Goal: Task Accomplishment & Management: Manage account settings

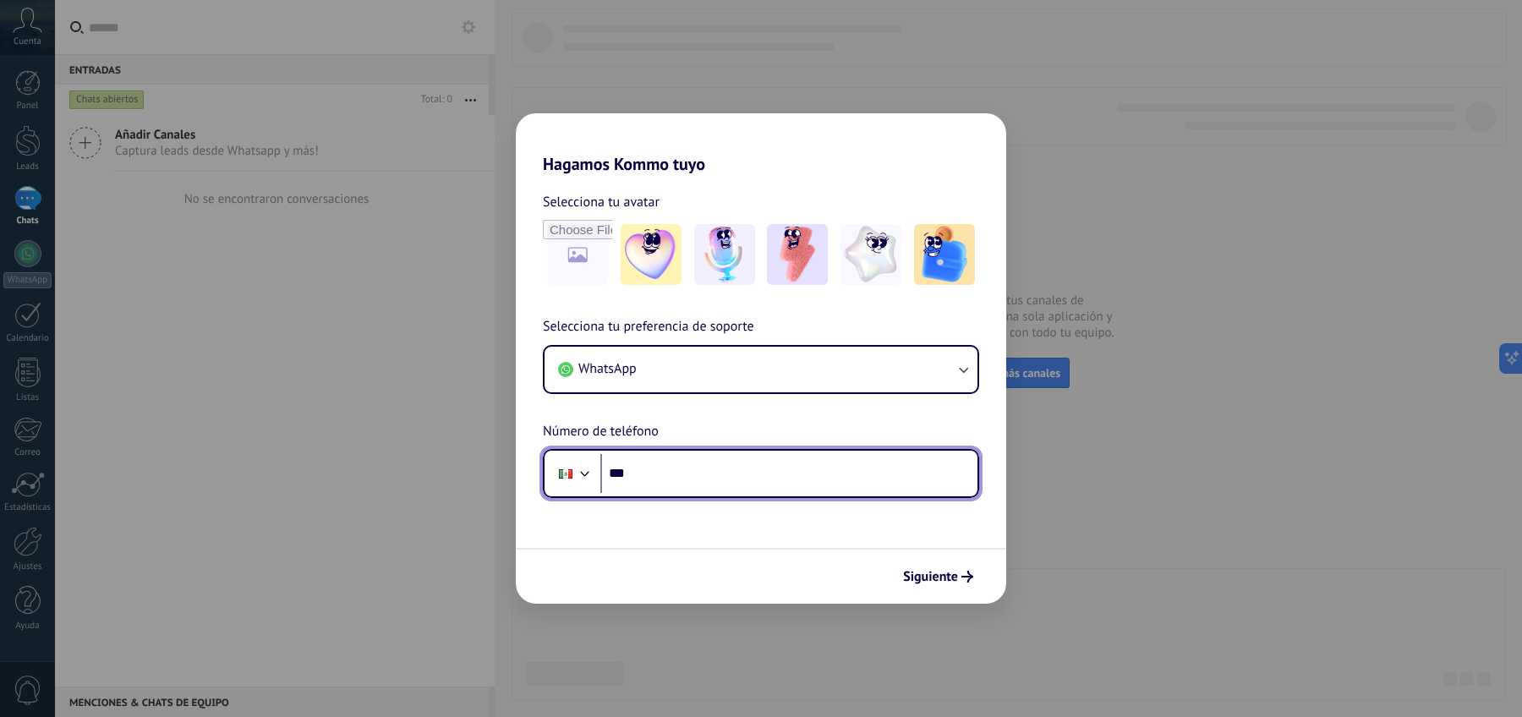
click at [771, 472] on input "***" at bounding box center [788, 473] width 377 height 39
type input "**********"
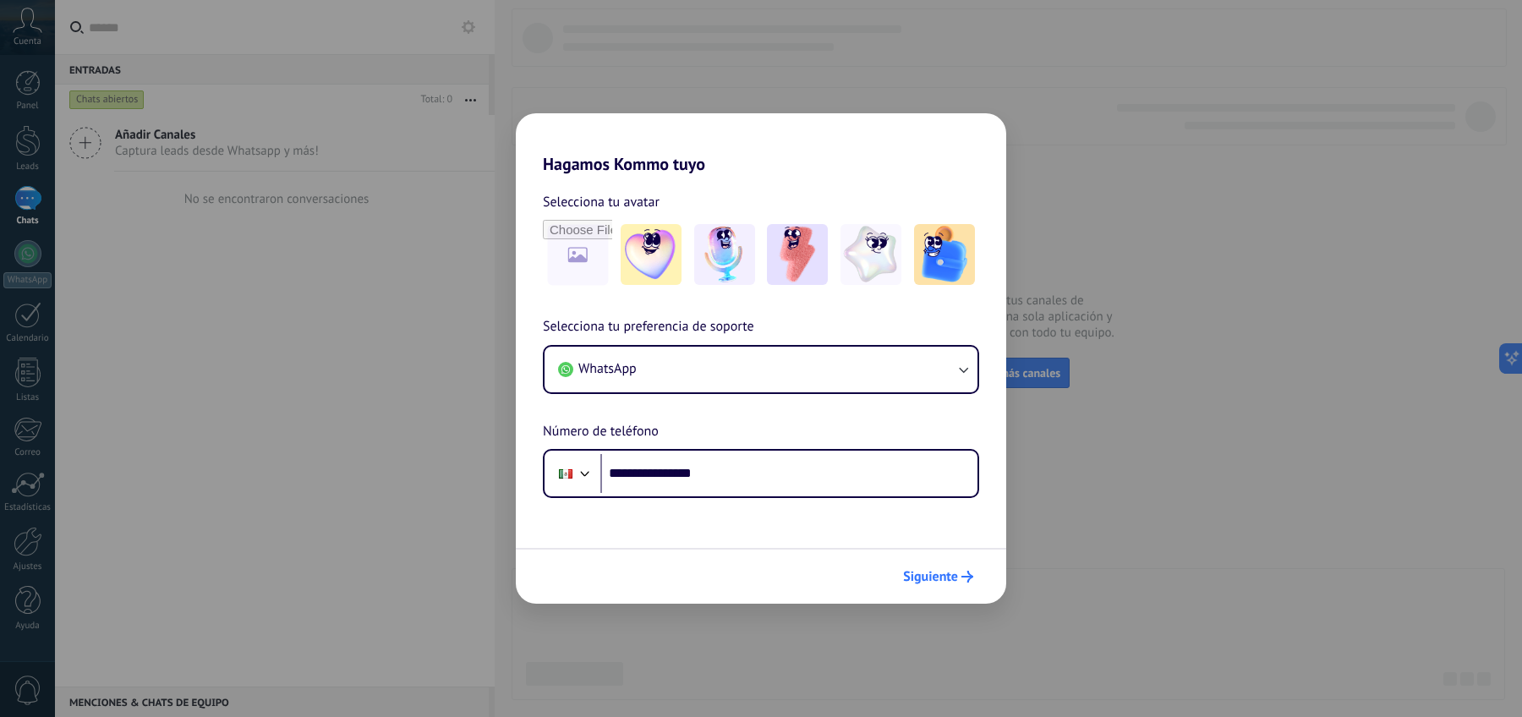
click at [952, 577] on span "Siguiente" at bounding box center [930, 577] width 55 height 12
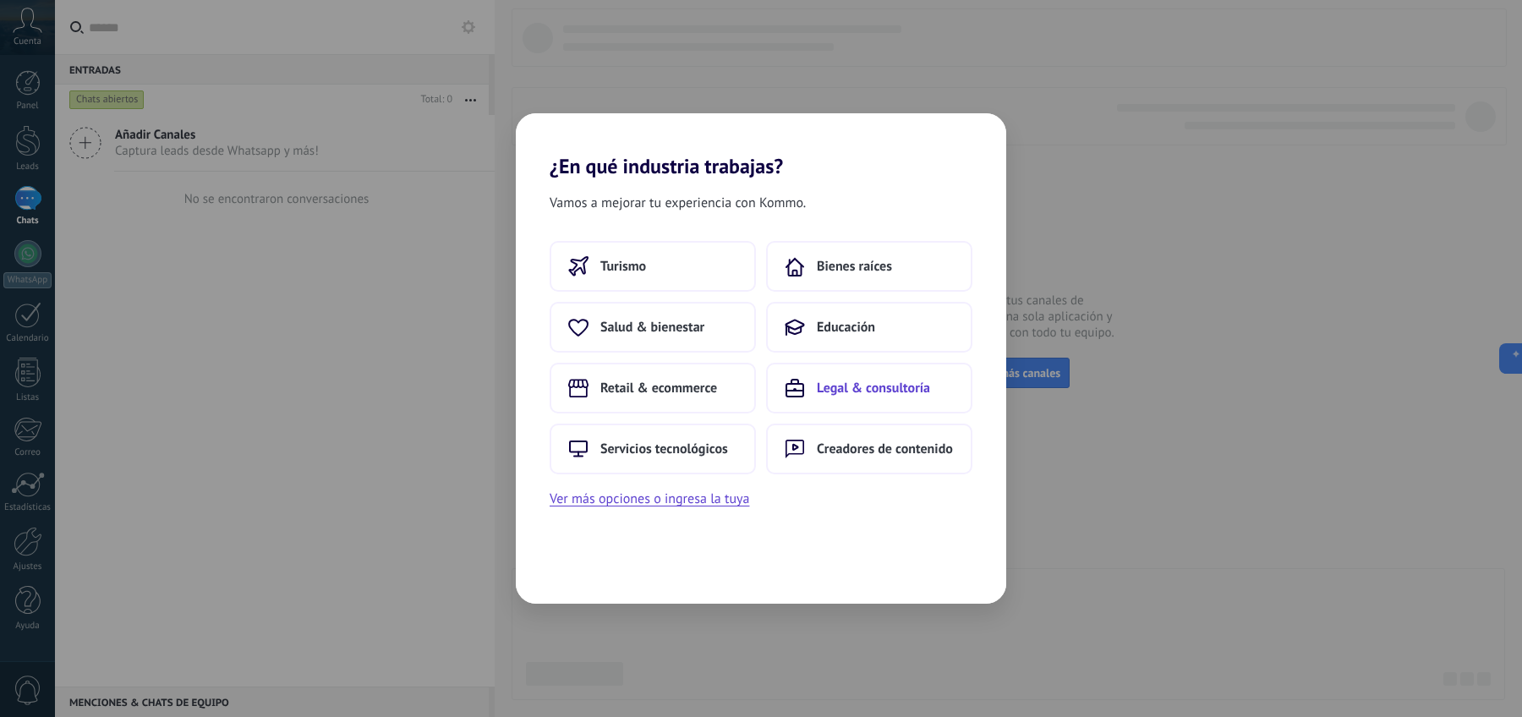
click at [864, 406] on button "Legal & consultoría" at bounding box center [869, 388] width 206 height 51
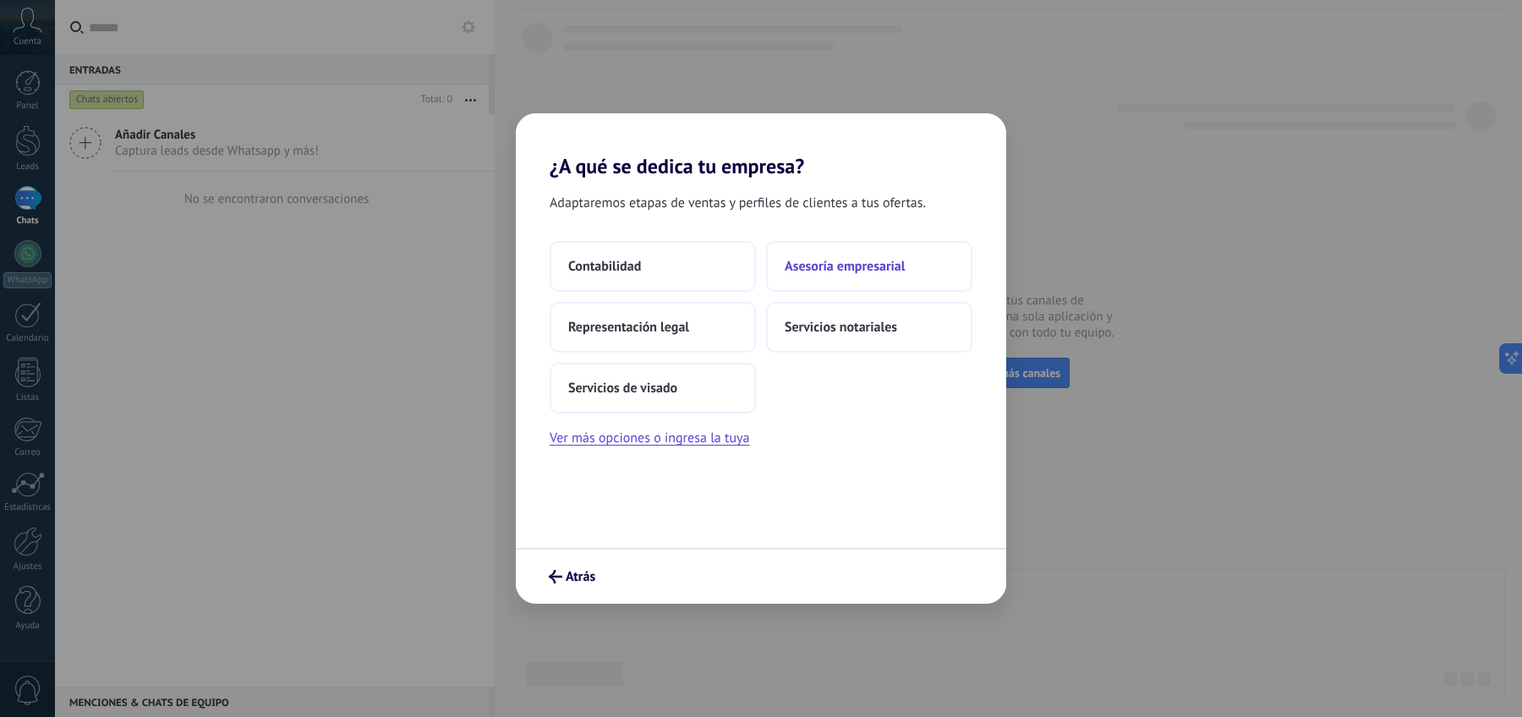
click at [865, 284] on button "Asesoría empresarial" at bounding box center [869, 266] width 206 height 51
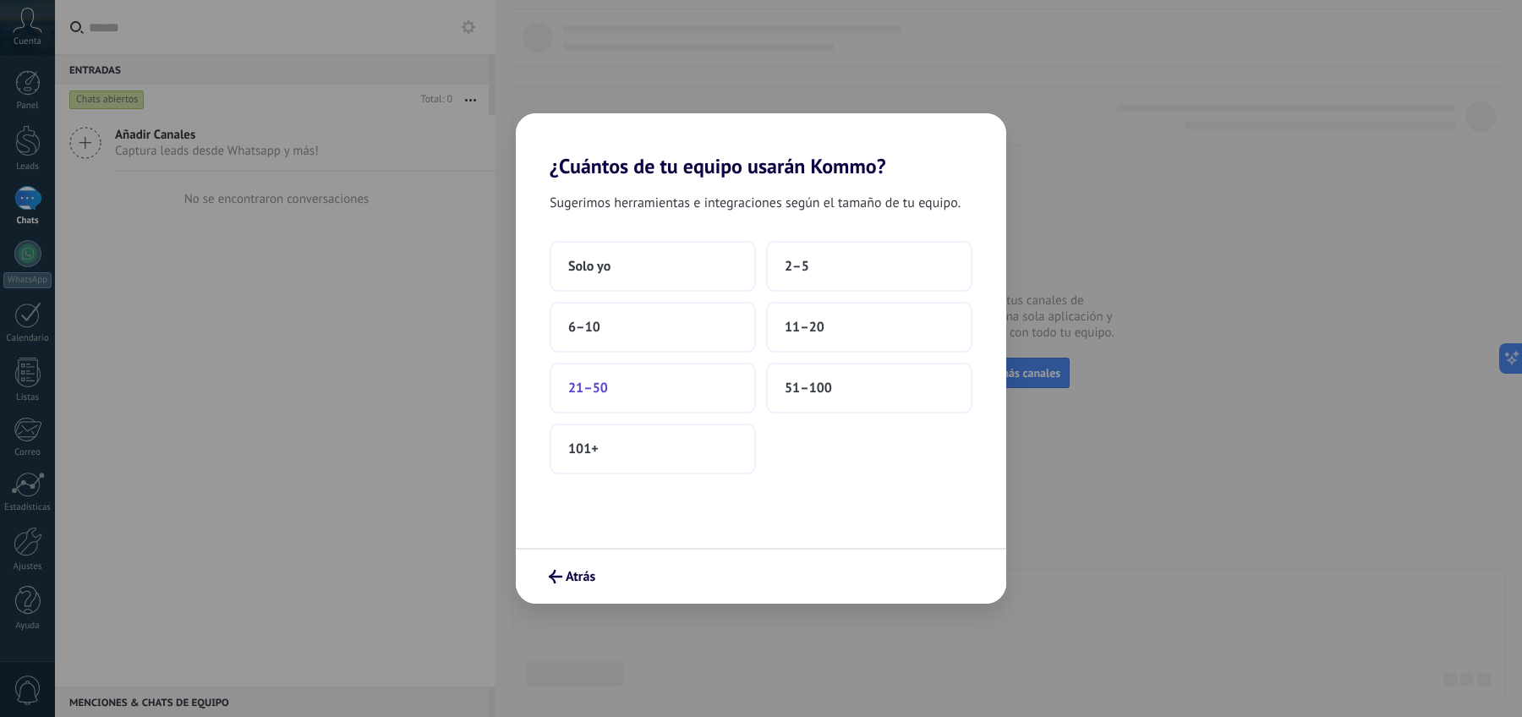
click at [669, 390] on button "21–50" at bounding box center [652, 388] width 206 height 51
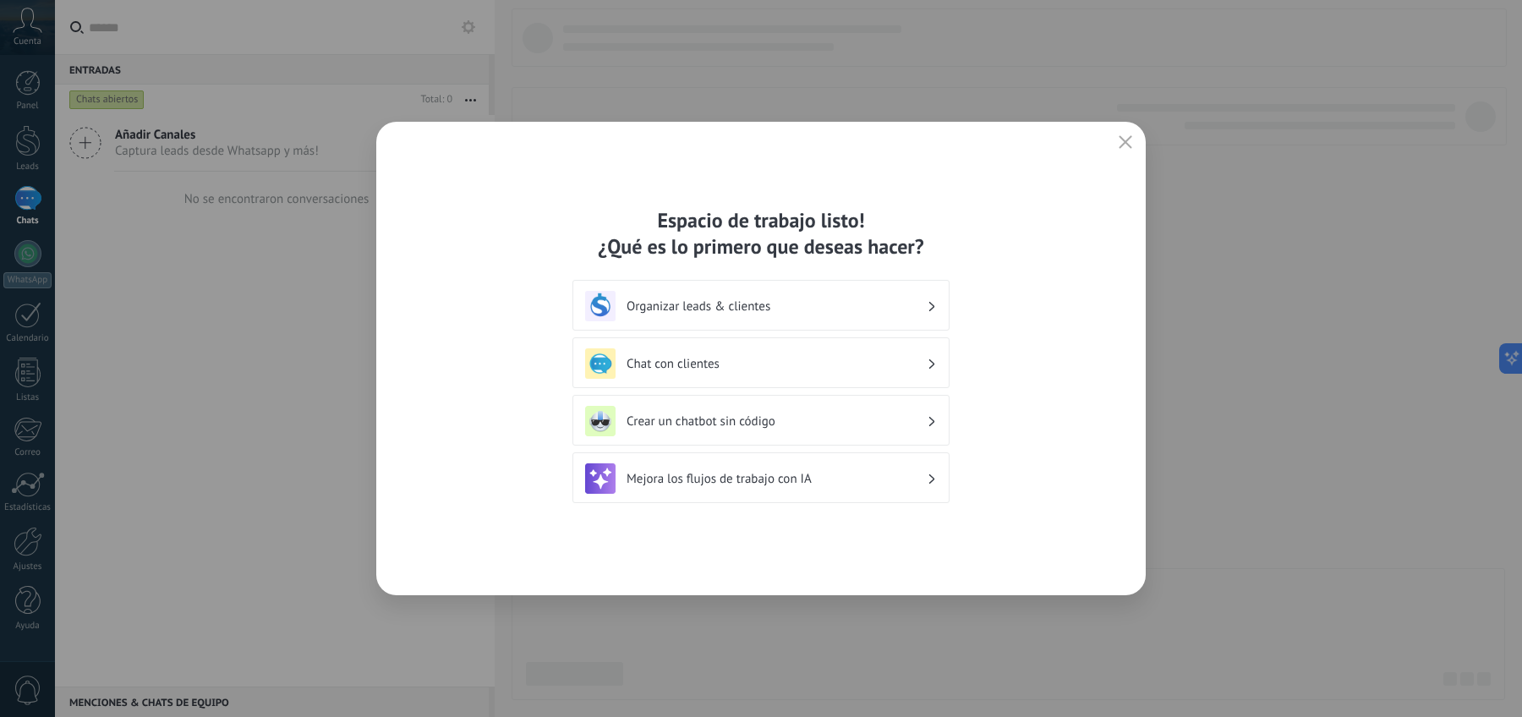
click at [752, 318] on div "Organizar leads & clientes" at bounding box center [761, 306] width 352 height 30
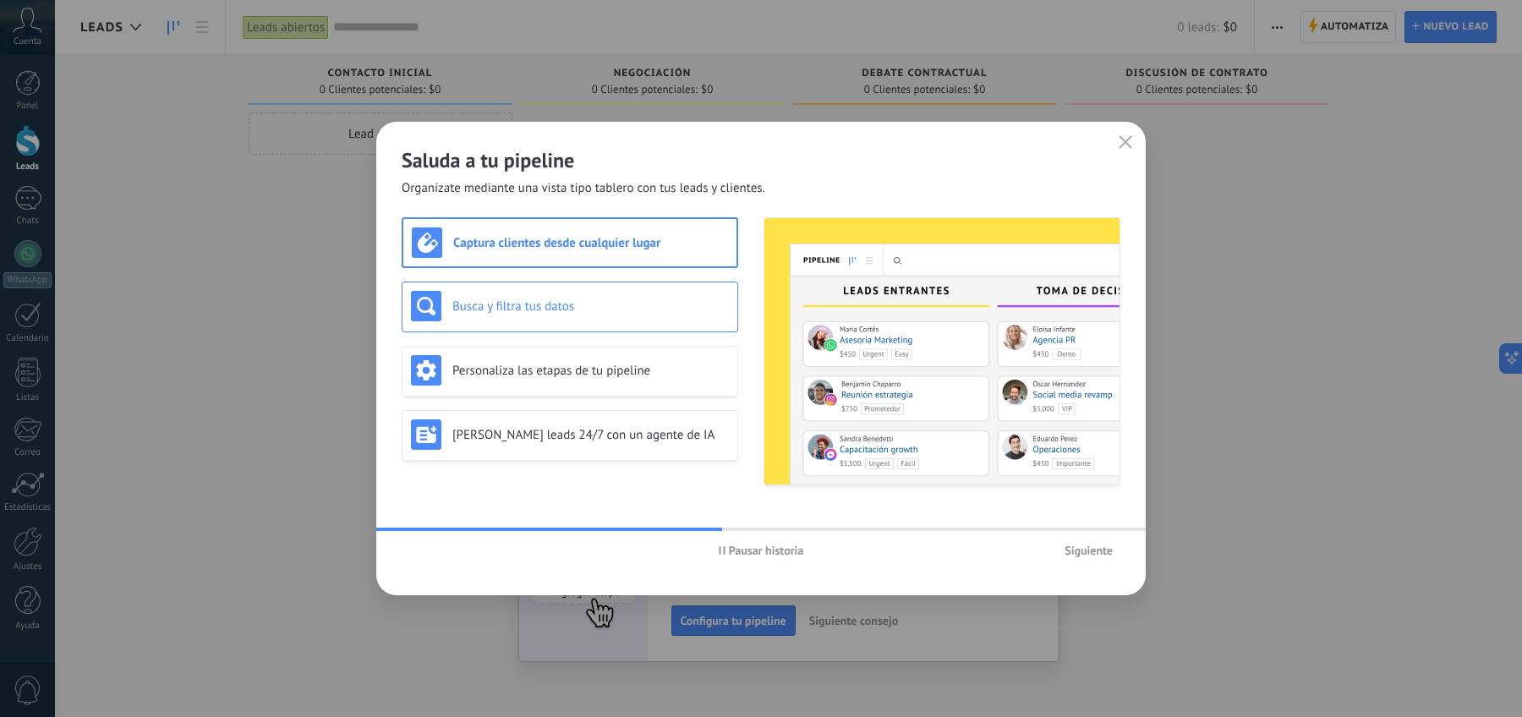
click at [598, 307] on h3 "Busca y filtra tus datos" at bounding box center [590, 306] width 276 height 16
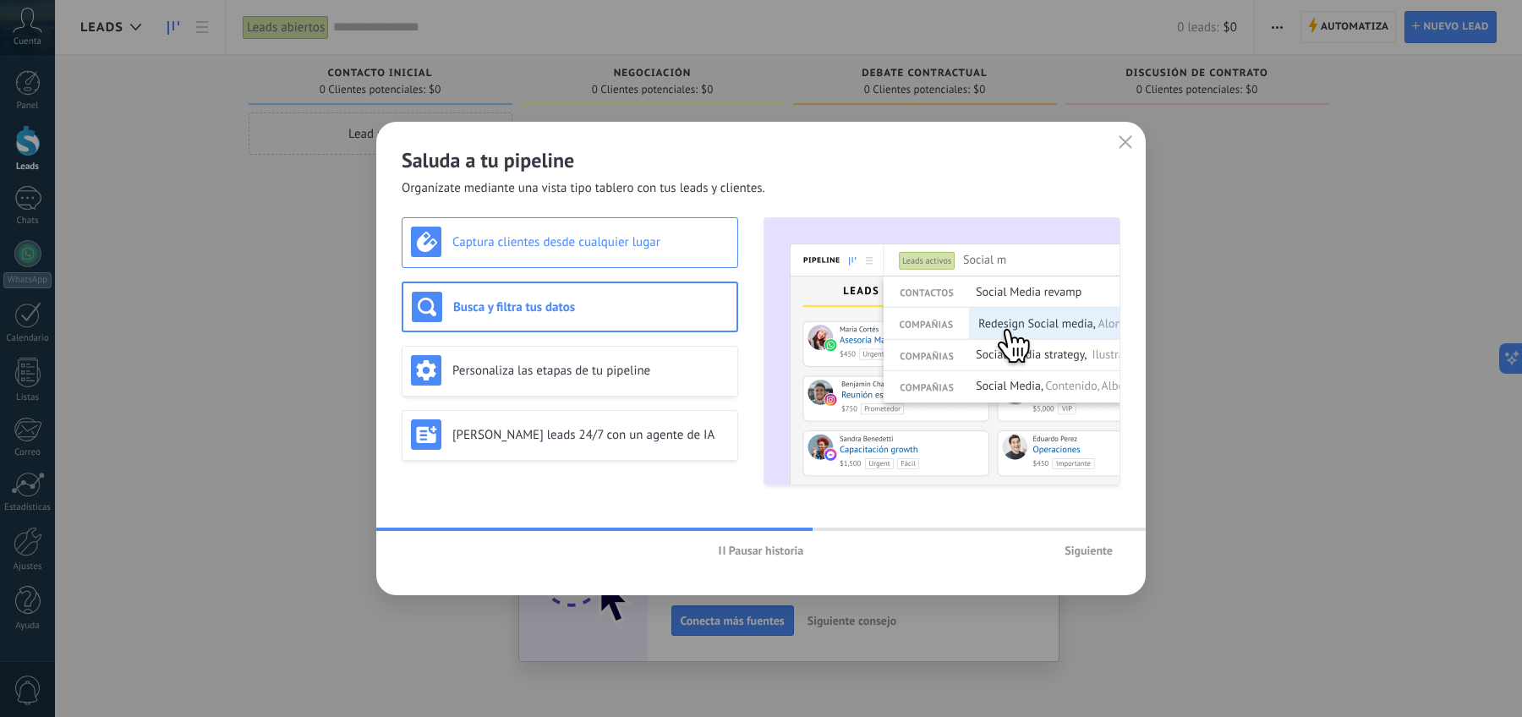
click at [599, 253] on div "Captura clientes desde cualquier lugar" at bounding box center [570, 242] width 318 height 30
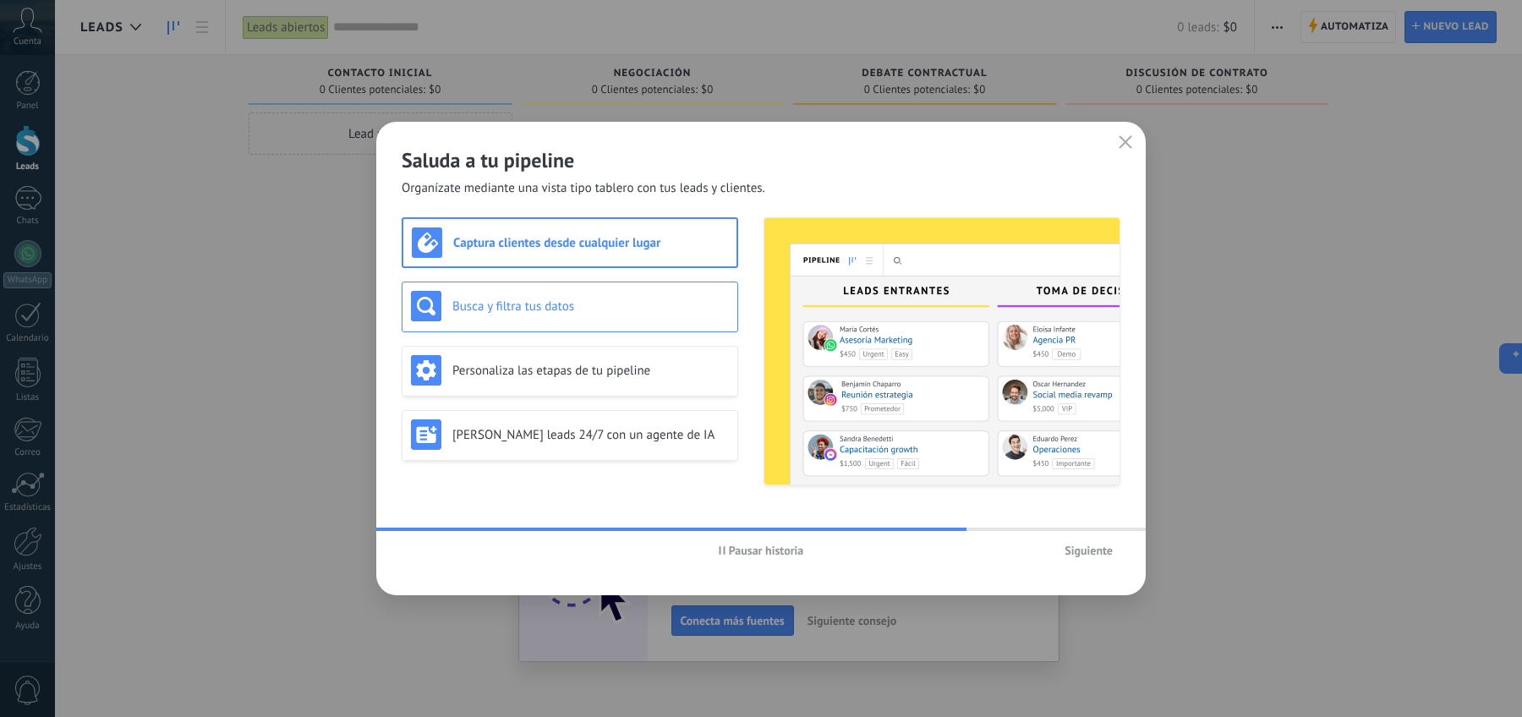
click at [600, 312] on h3 "Busca y filtra tus datos" at bounding box center [590, 306] width 276 height 16
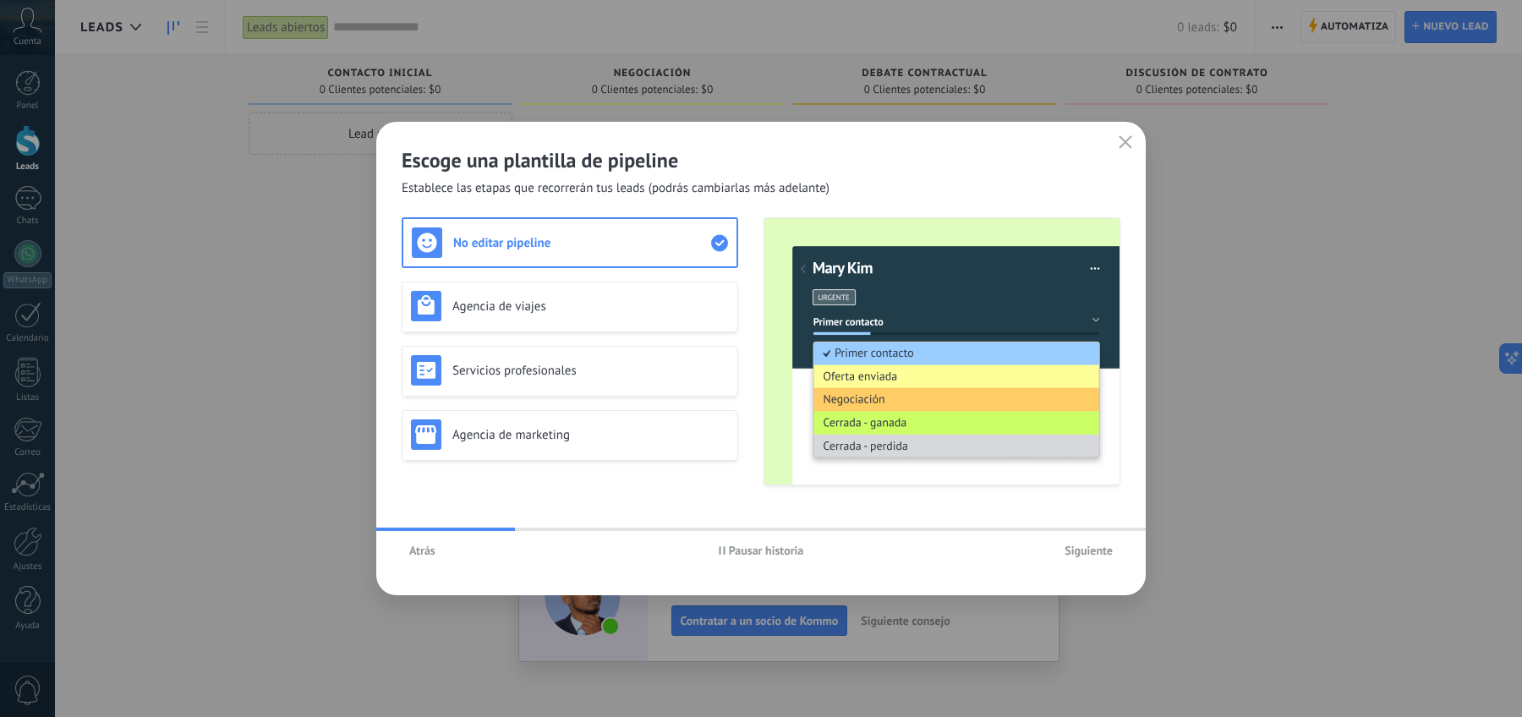
click at [413, 560] on button "Atrás" at bounding box center [422, 550] width 41 height 25
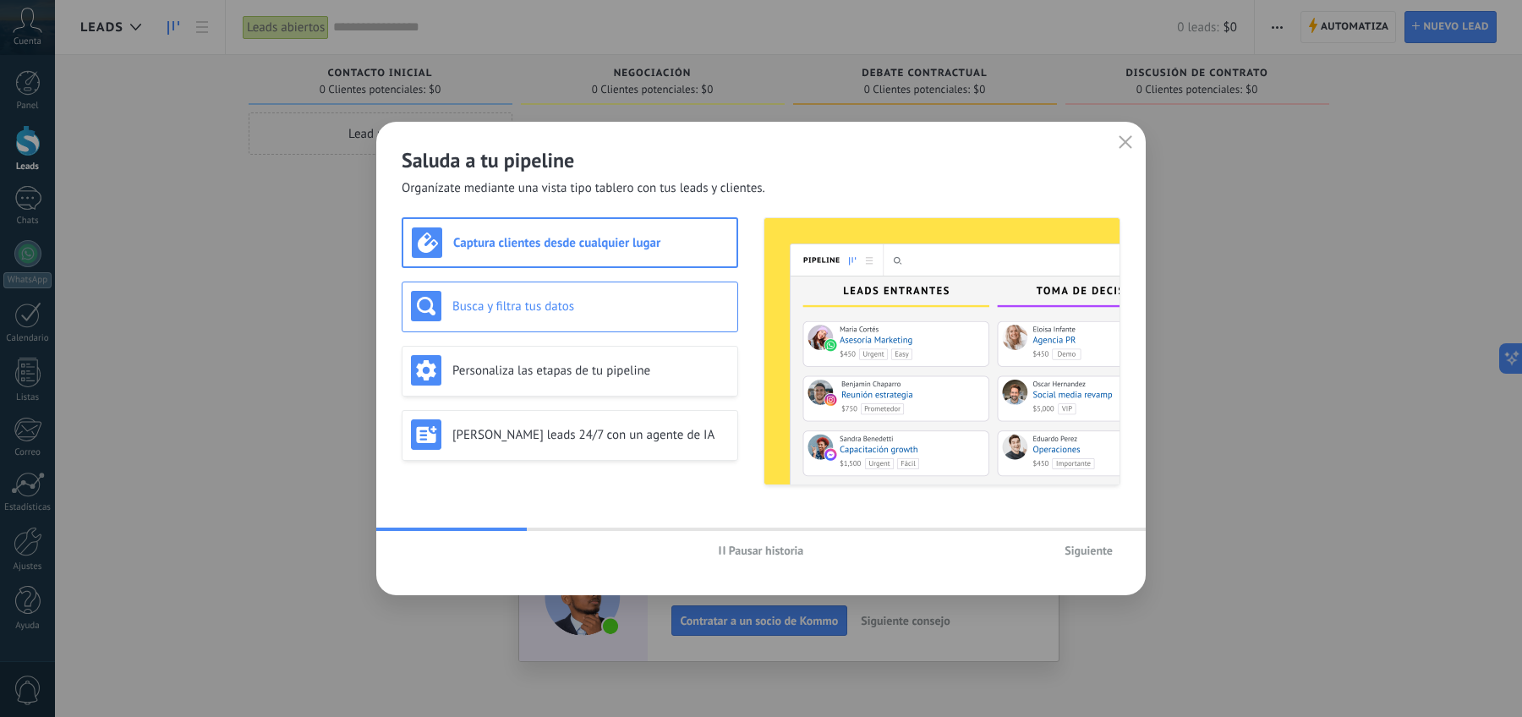
click at [562, 297] on div "Busca y filtra tus datos" at bounding box center [570, 306] width 318 height 30
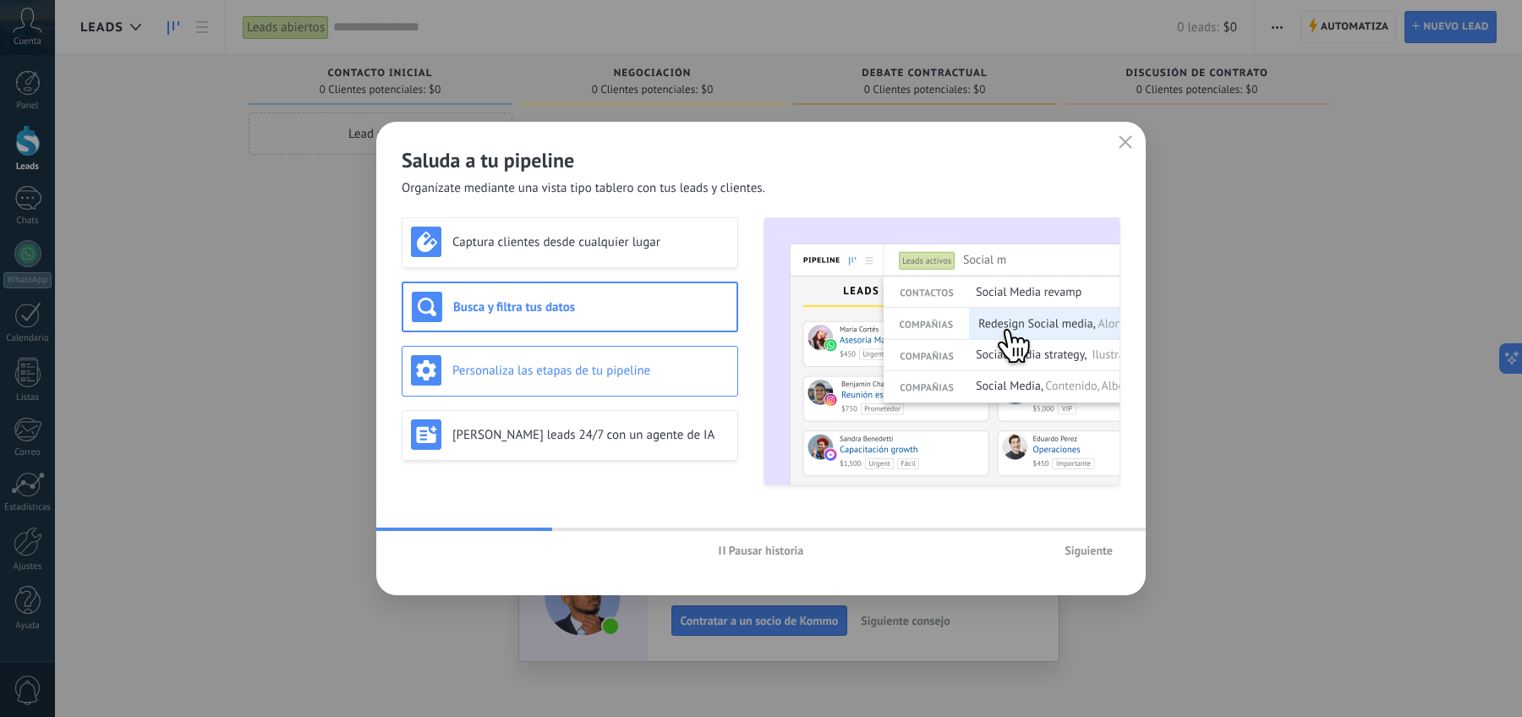
click at [578, 367] on h3 "Personaliza las etapas de tu pipeline" at bounding box center [590, 371] width 276 height 16
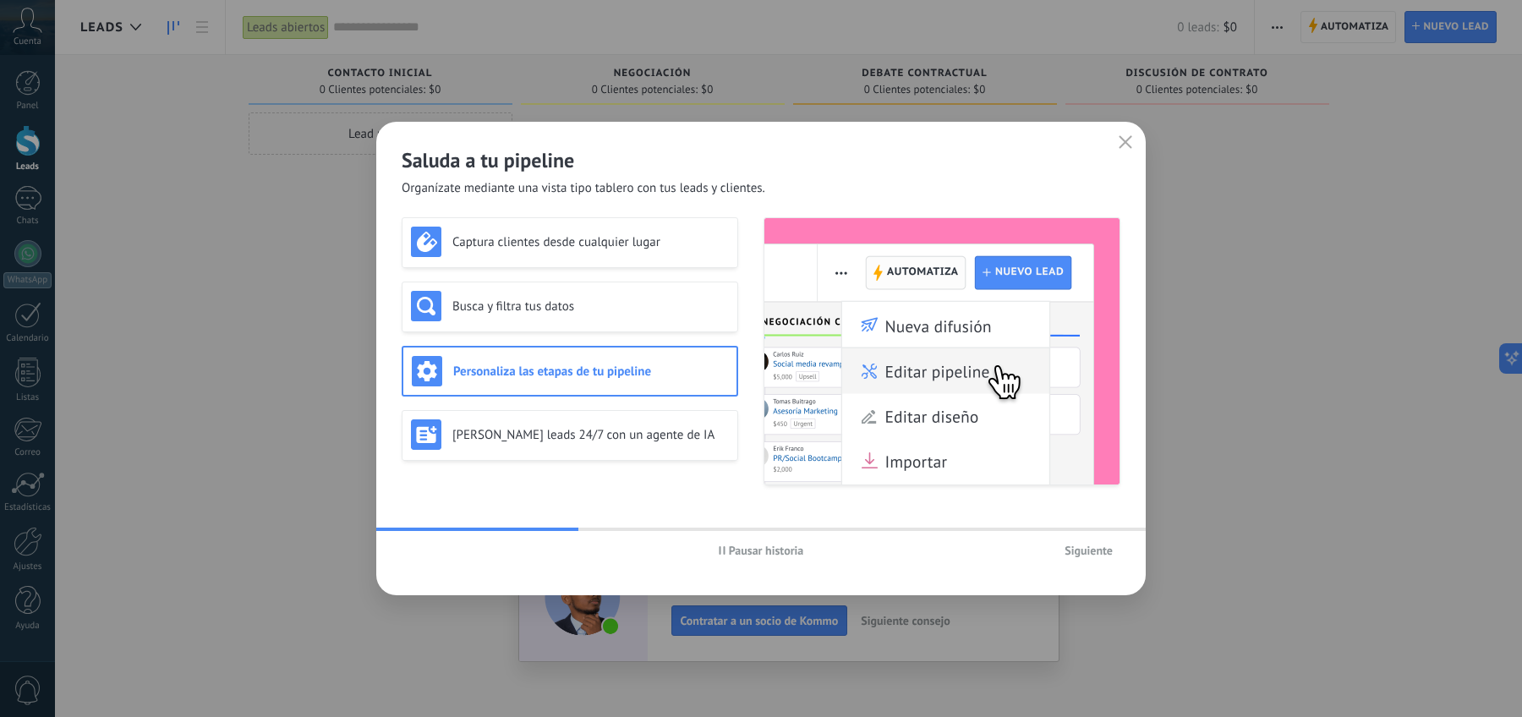
click at [578, 464] on div "Captura clientes desde cualquier lugar Busca y filtra tus datos Personaliza las…" at bounding box center [570, 351] width 336 height 268
click at [578, 424] on div "[PERSON_NAME] leads 24/7 con un agente de IA" at bounding box center [570, 434] width 318 height 30
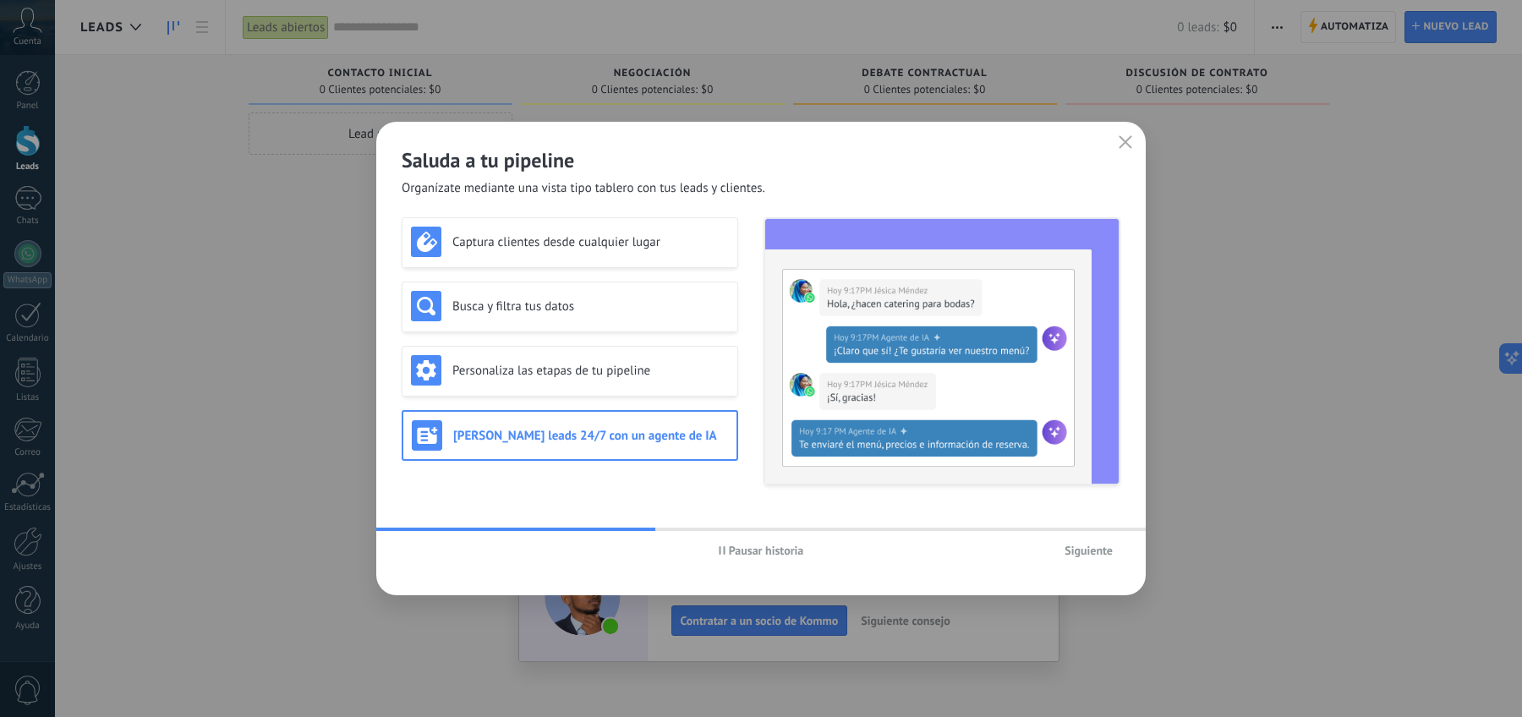
click at [1103, 549] on span "Siguiente" at bounding box center [1088, 550] width 48 height 12
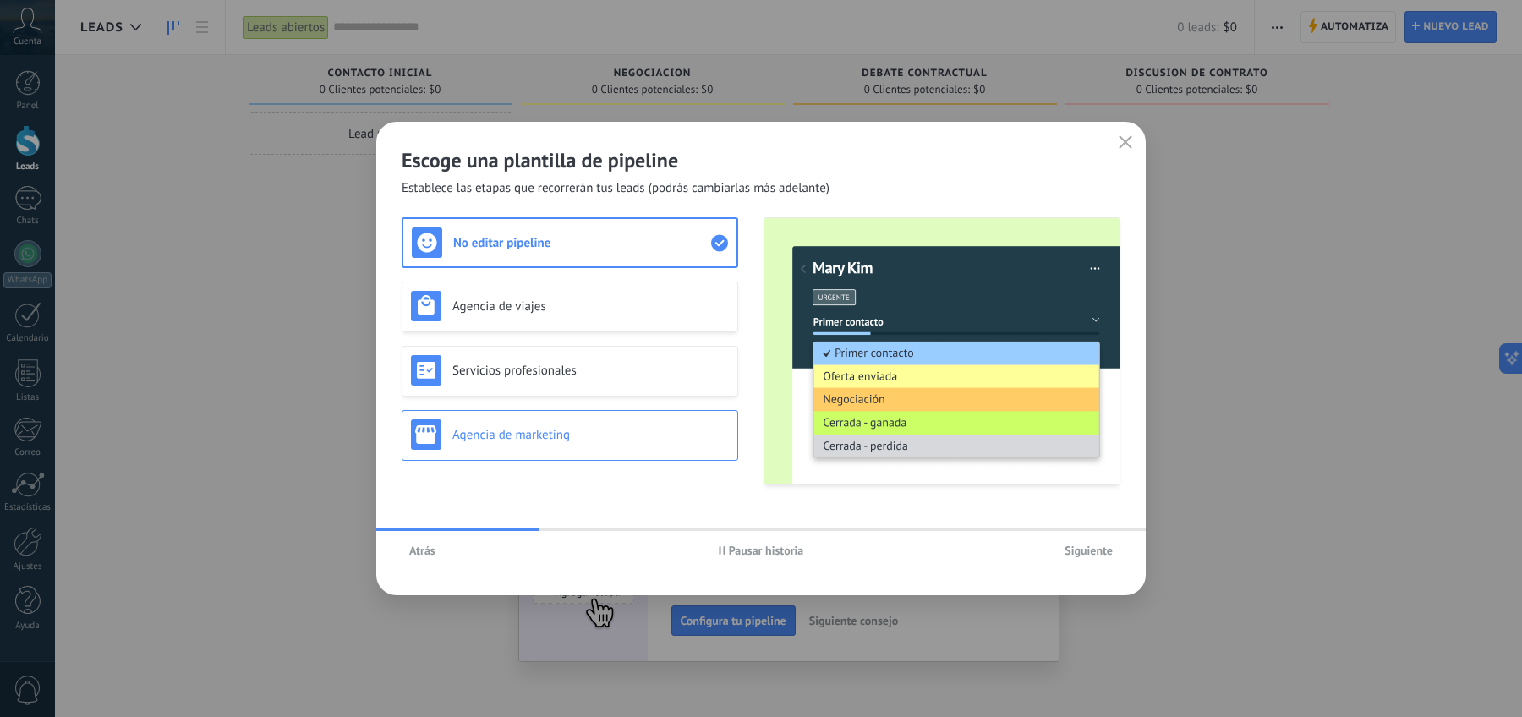
click at [637, 418] on div "Agencia de marketing" at bounding box center [570, 435] width 336 height 51
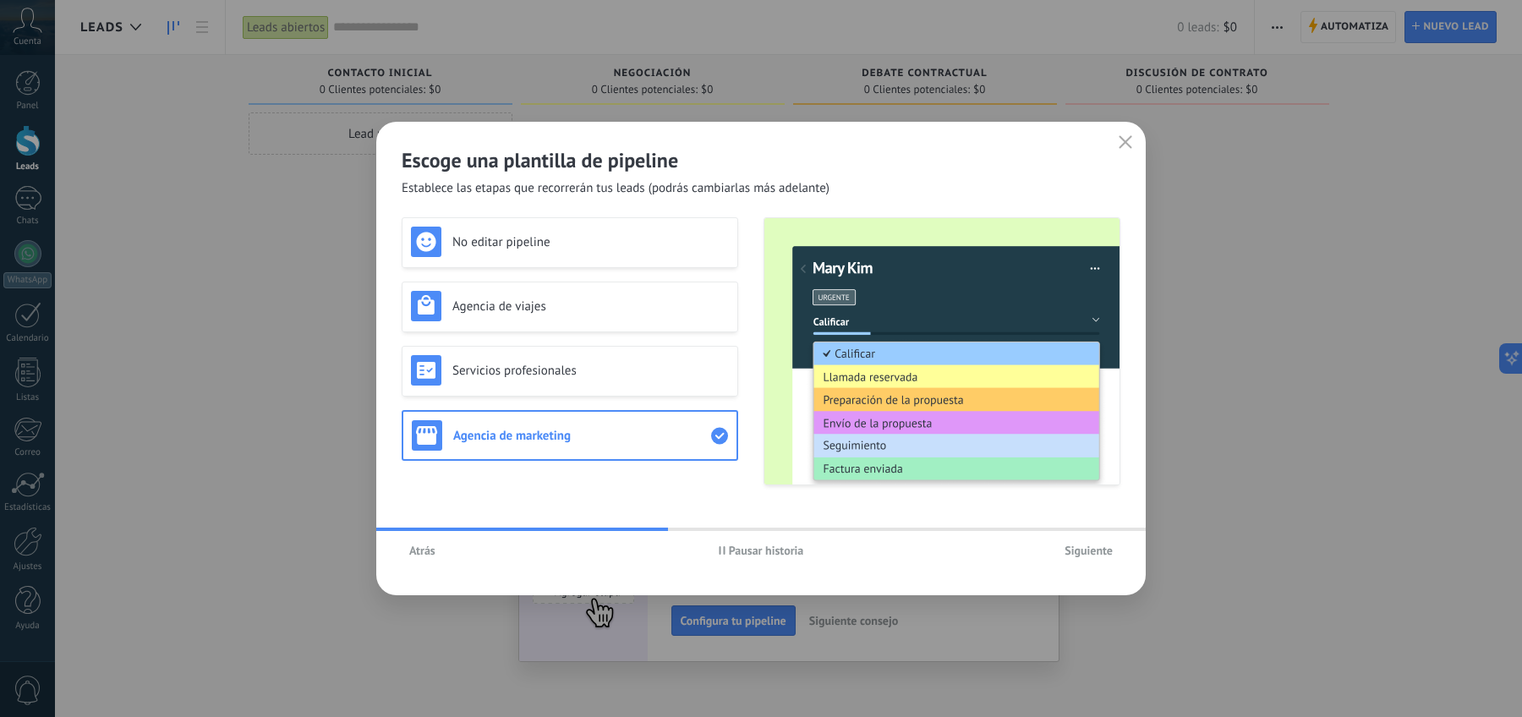
click at [1087, 557] on button "Siguiente" at bounding box center [1088, 550] width 63 height 25
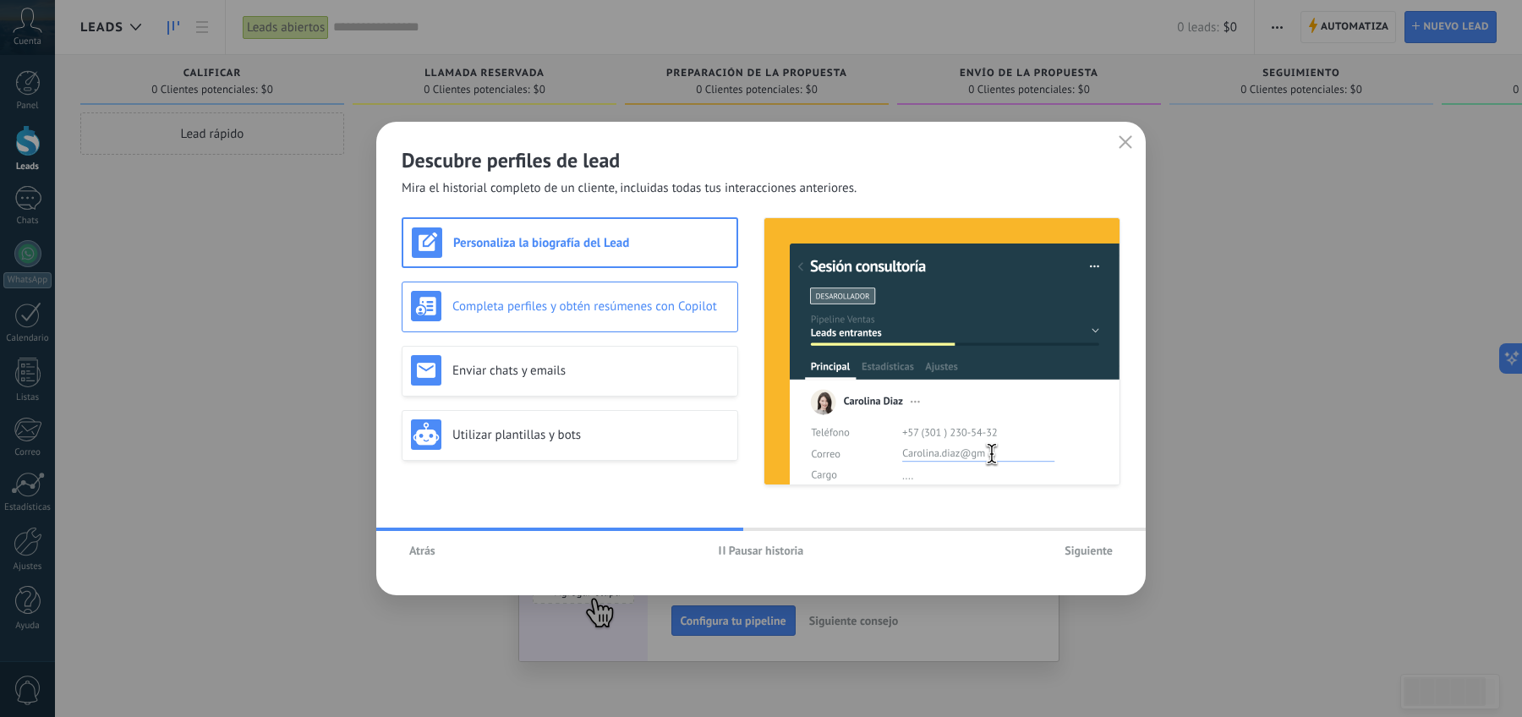
click at [506, 311] on h3 "Completa perfiles y obtén resúmenes con Copilot" at bounding box center [590, 306] width 276 height 16
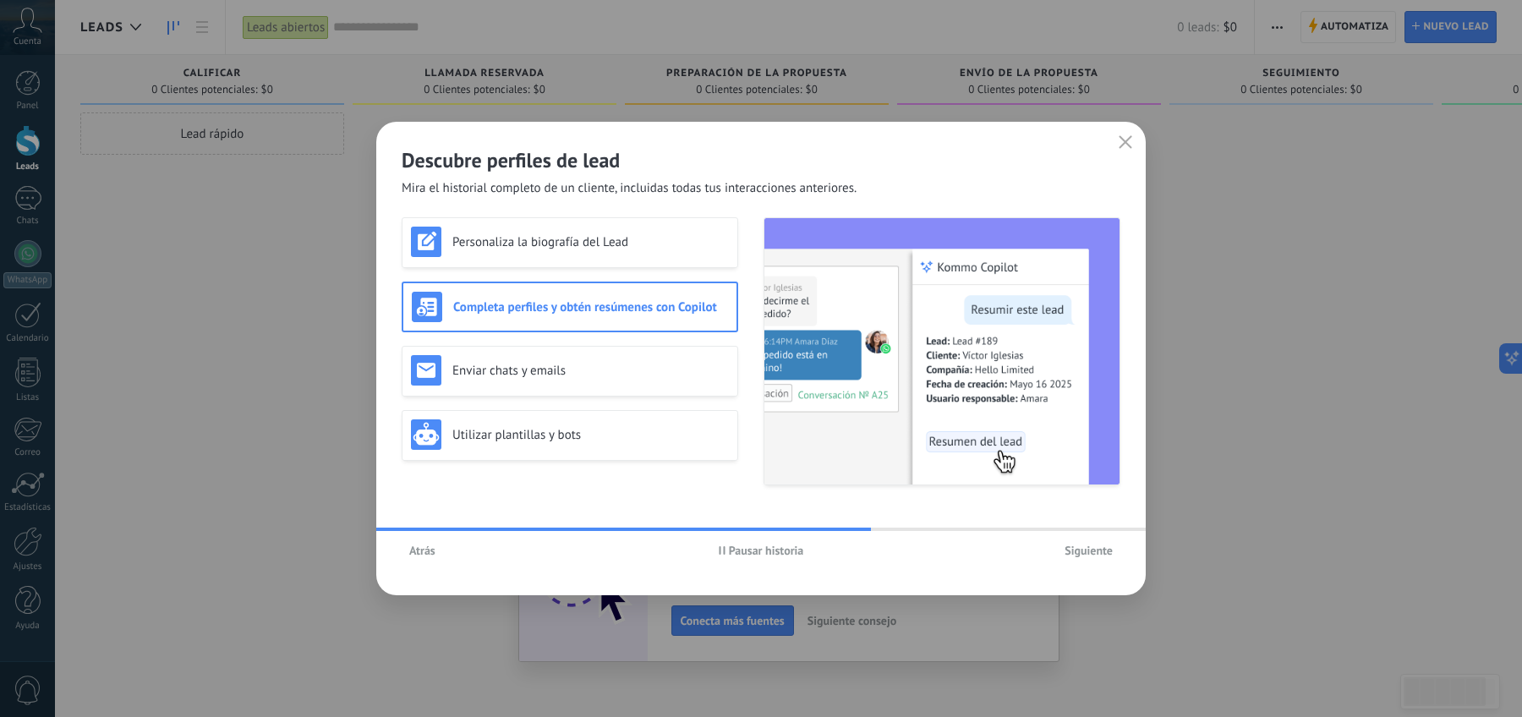
click at [1094, 550] on span "Siguiente" at bounding box center [1088, 550] width 48 height 12
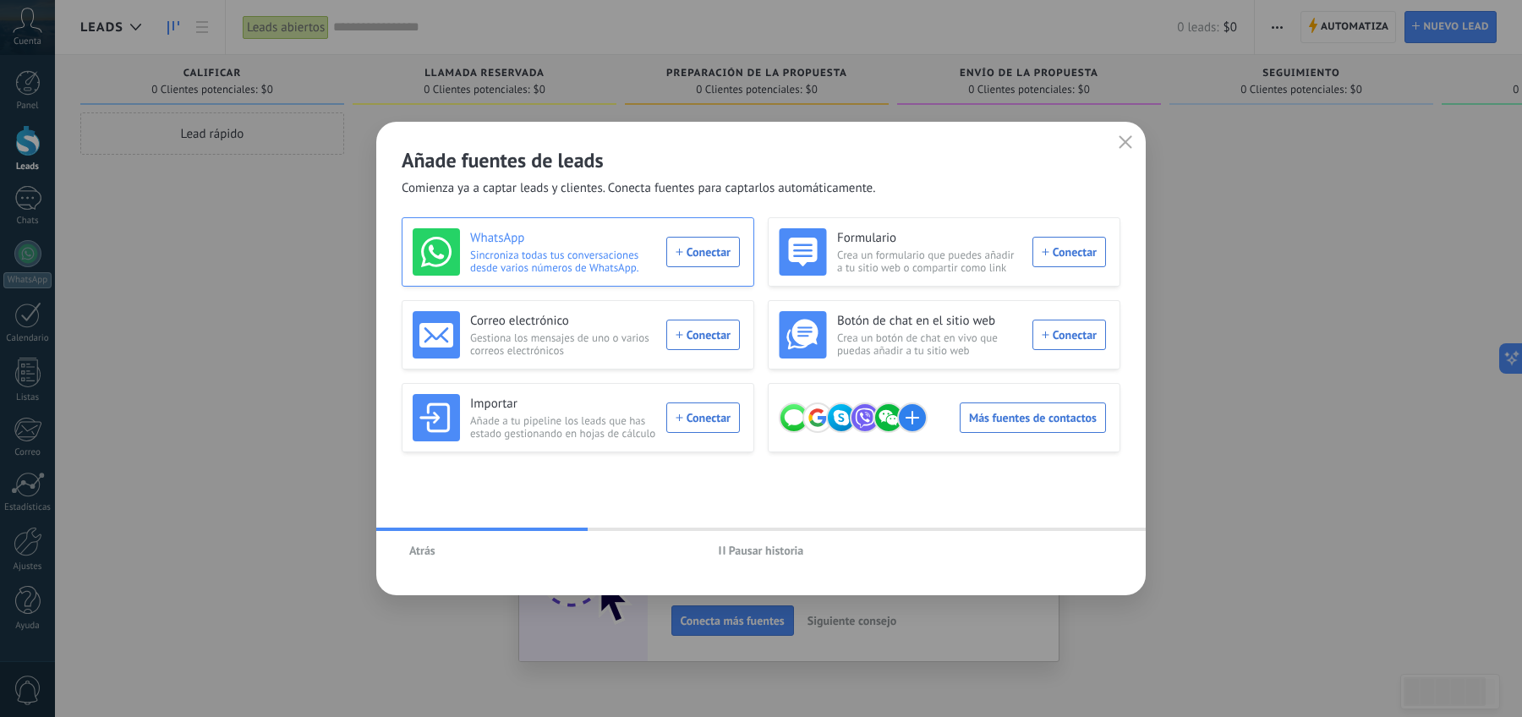
click at [708, 255] on div "WhatsApp Sincroniza todas tus conversaciones desde varios números de WhatsApp. …" at bounding box center [576, 251] width 327 height 47
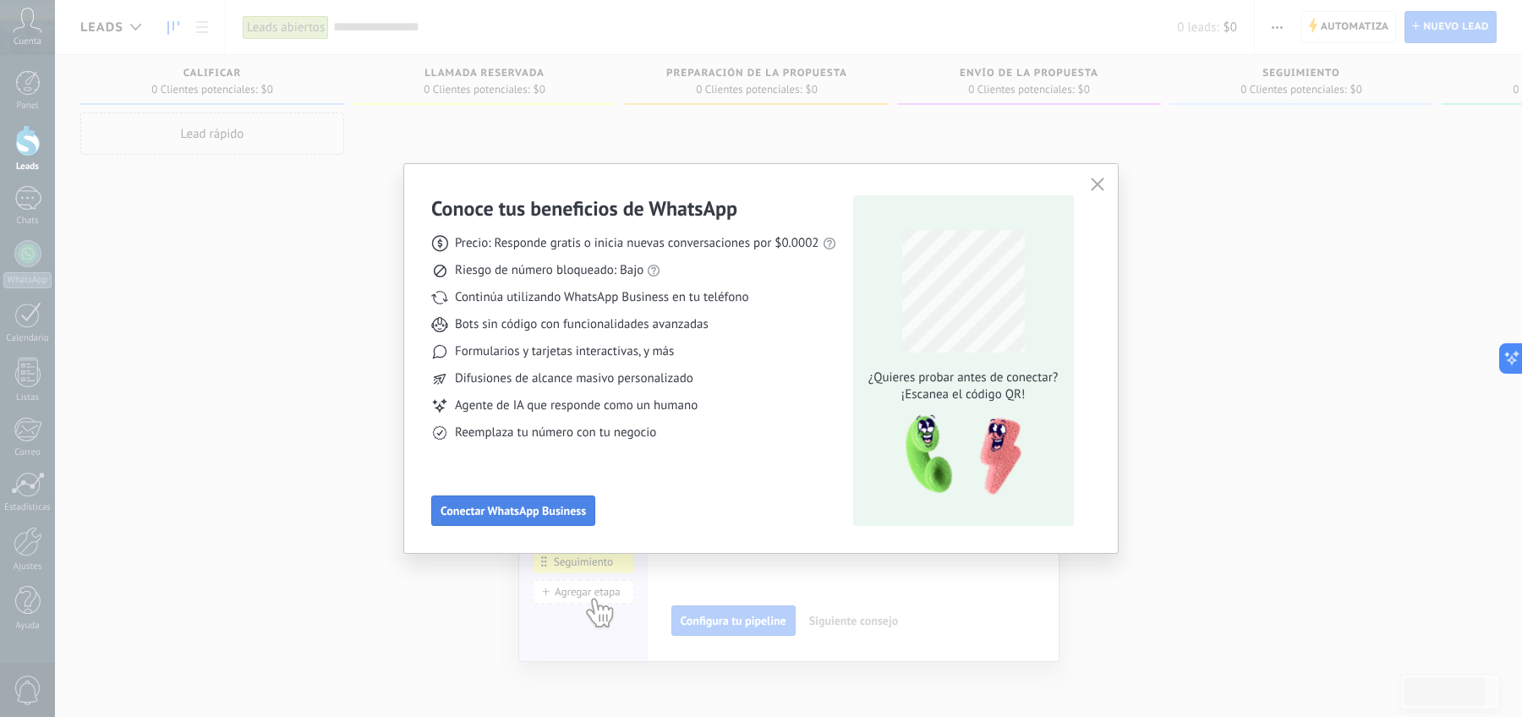
click at [562, 515] on span "Conectar WhatsApp Business" at bounding box center [512, 511] width 145 height 12
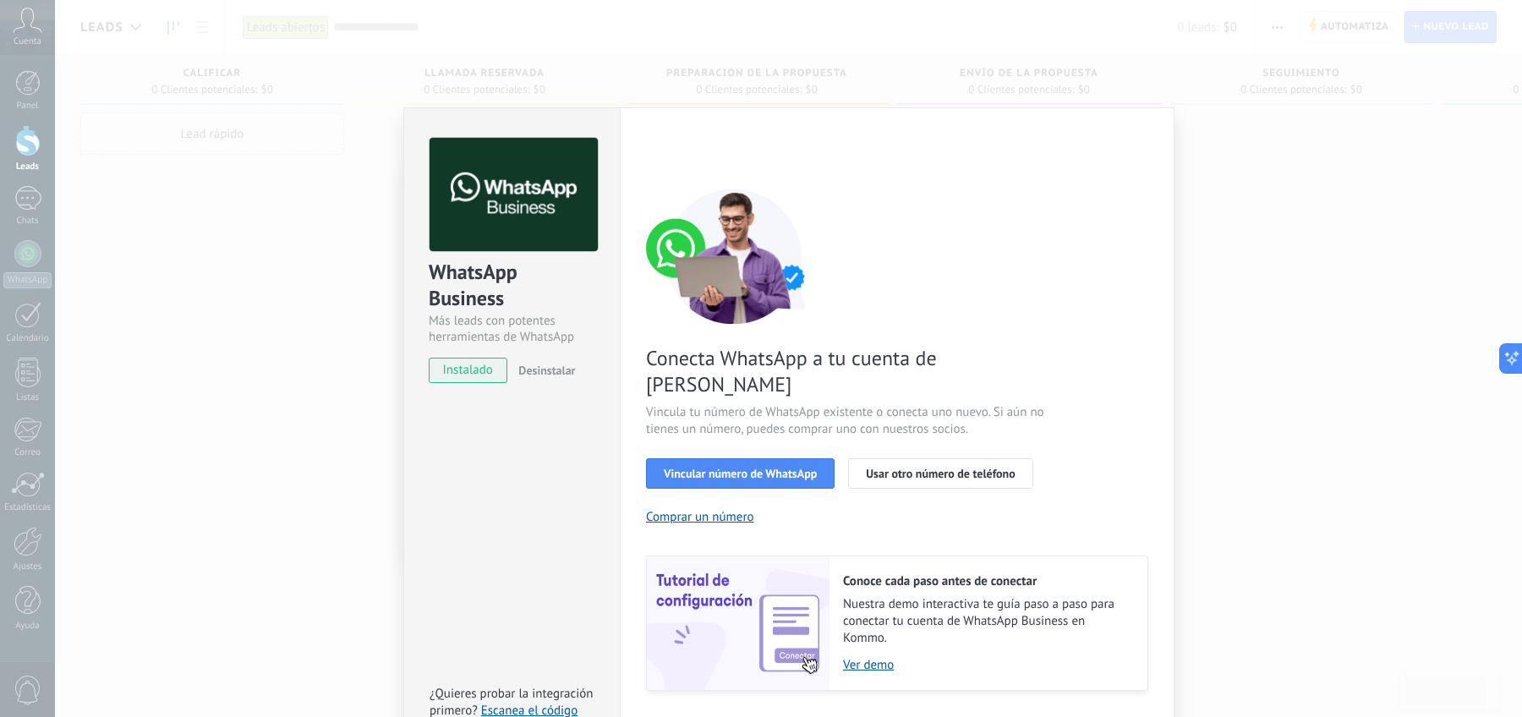
scroll to position [24, 0]
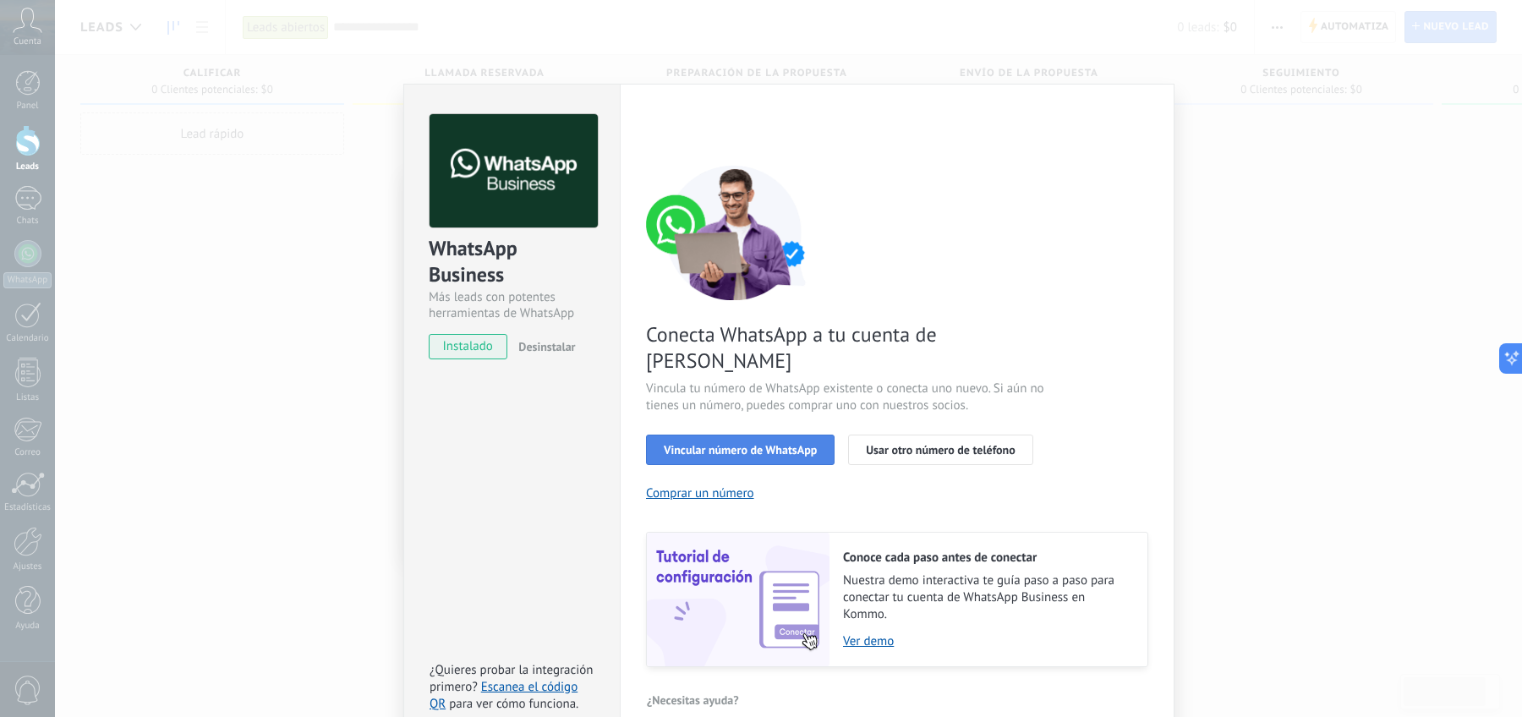
click at [763, 444] on span "Vincular número de WhatsApp" at bounding box center [740, 450] width 153 height 12
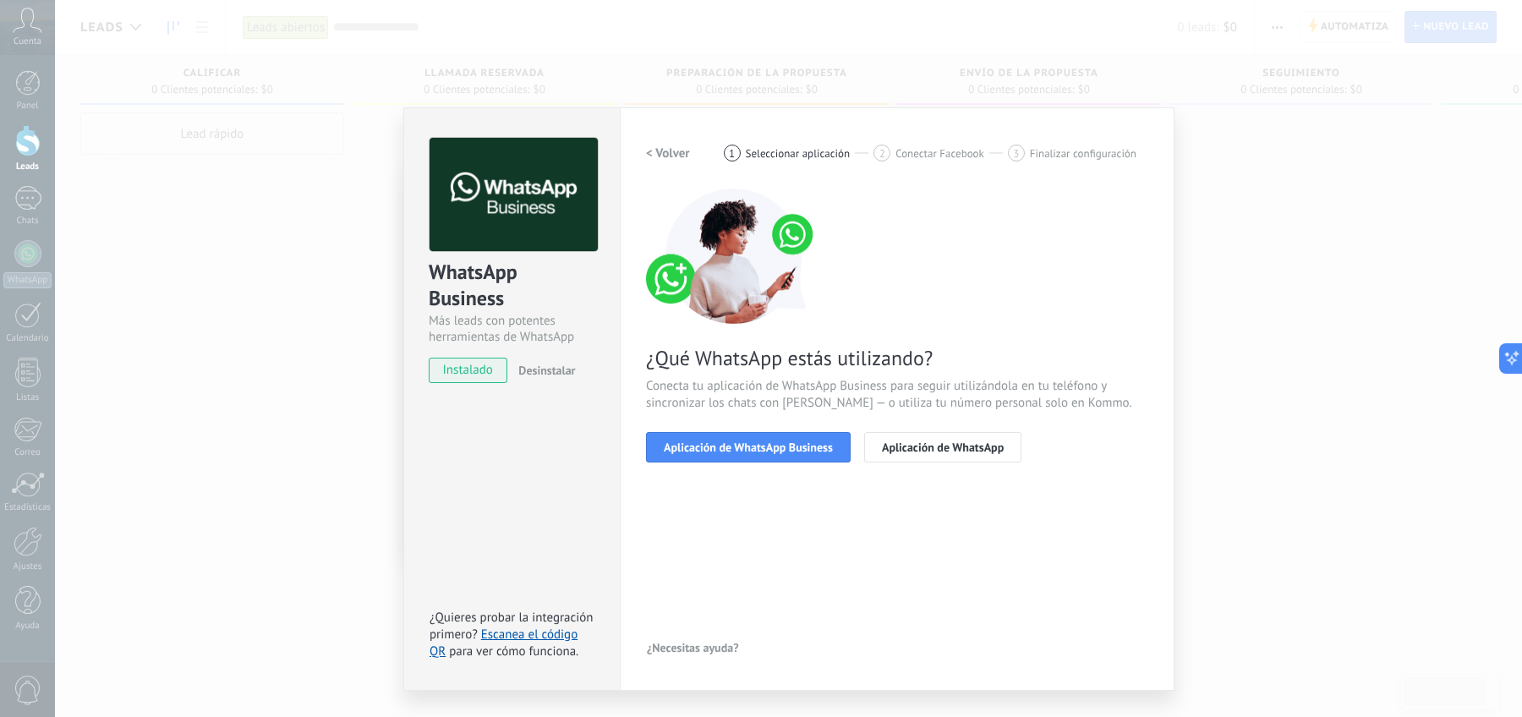
scroll to position [0, 0]
click at [743, 450] on span "Aplicación de WhatsApp Business" at bounding box center [748, 447] width 169 height 12
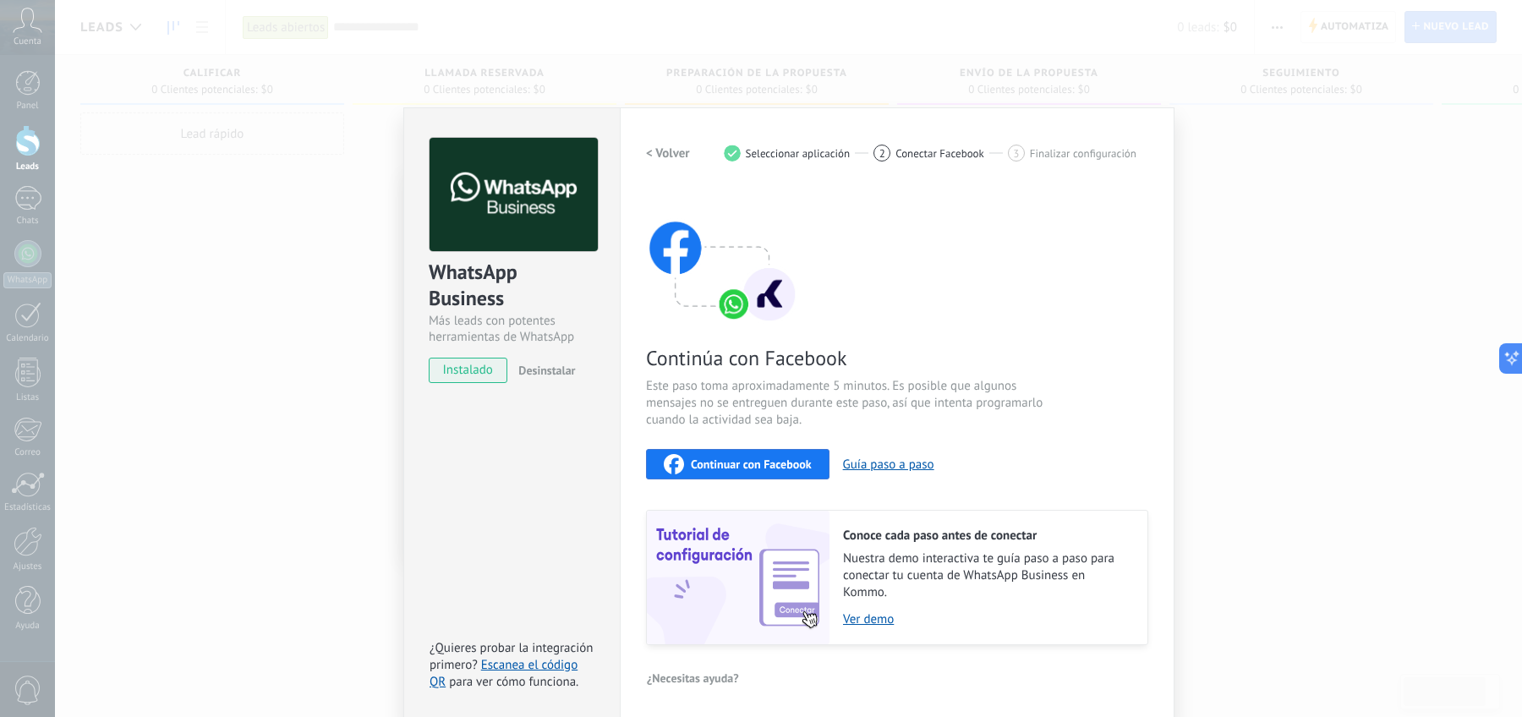
scroll to position [3, 0]
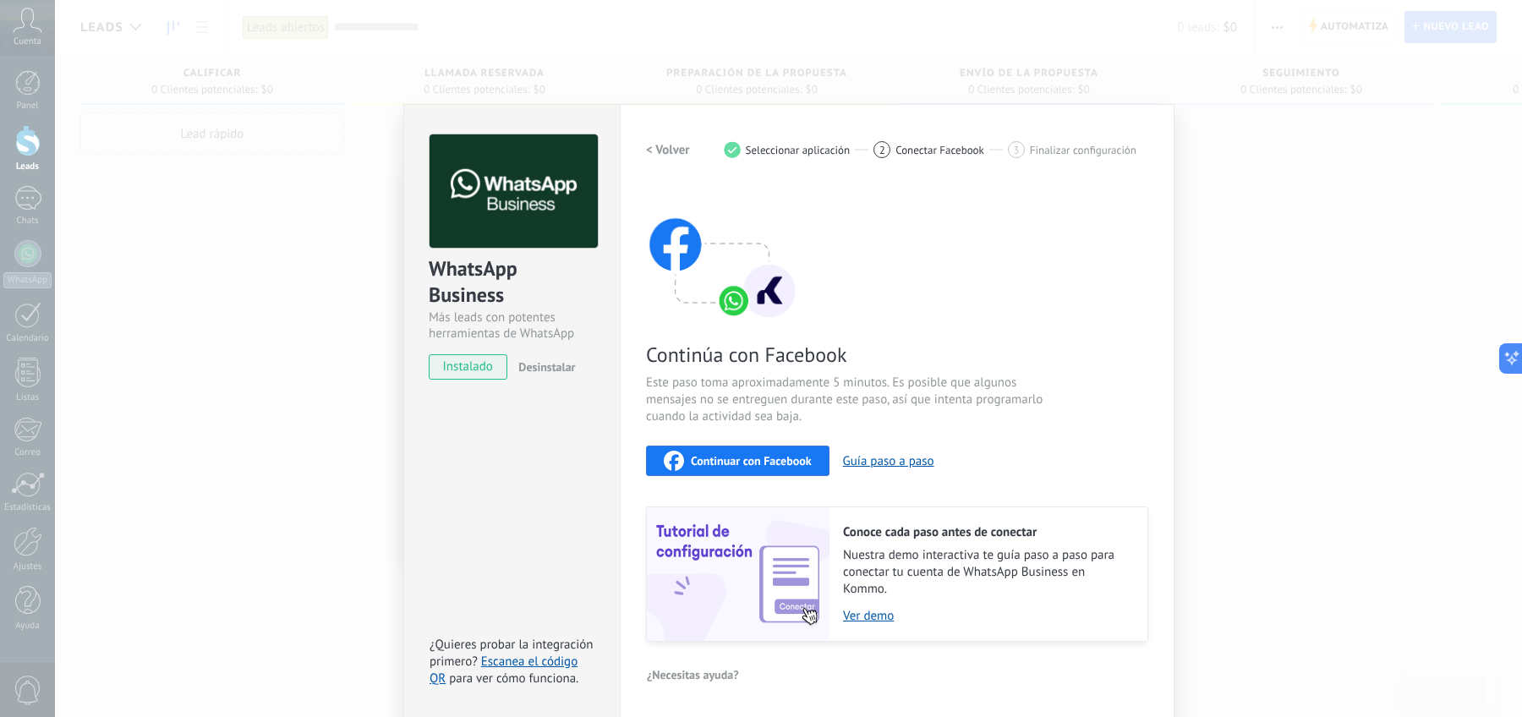
click at [732, 460] on span "Continuar con Facebook" at bounding box center [751, 461] width 121 height 12
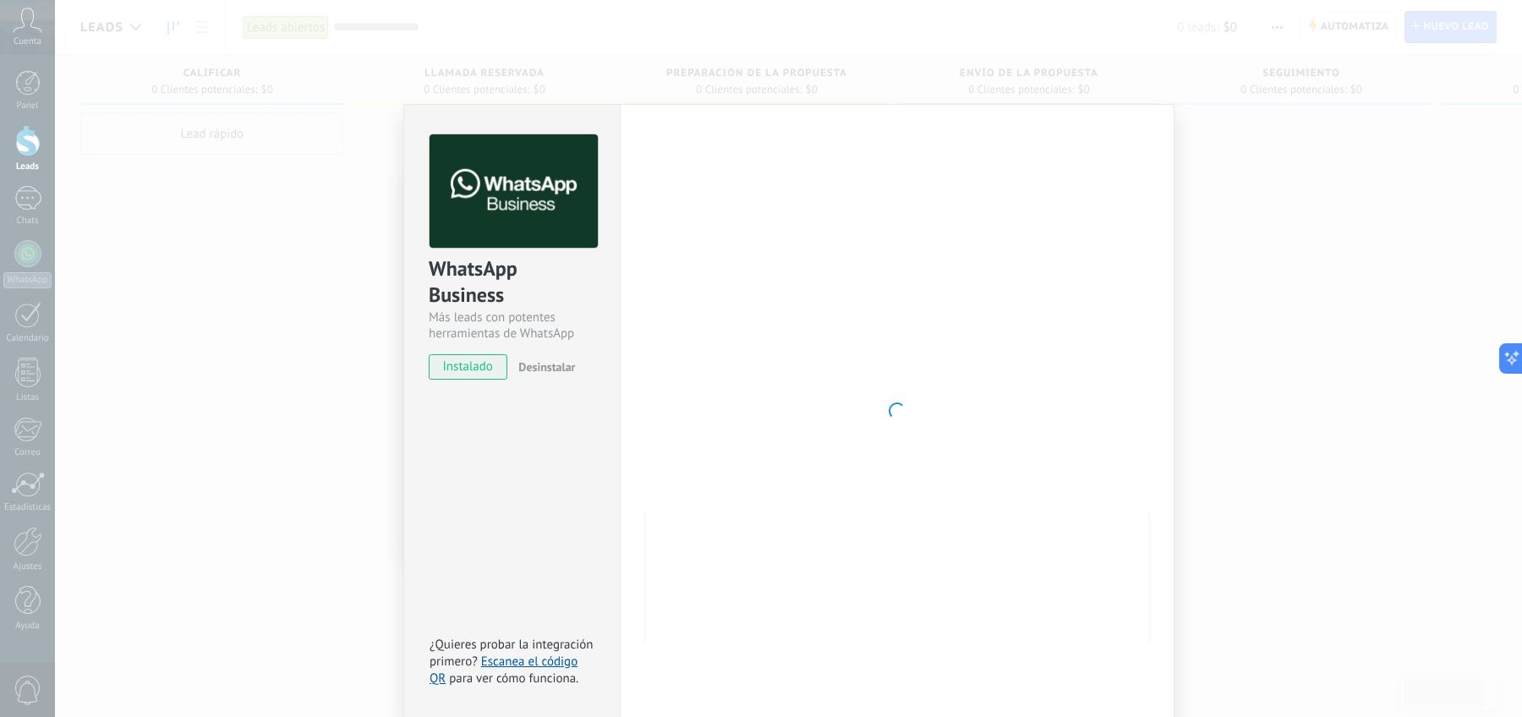
scroll to position [0, 0]
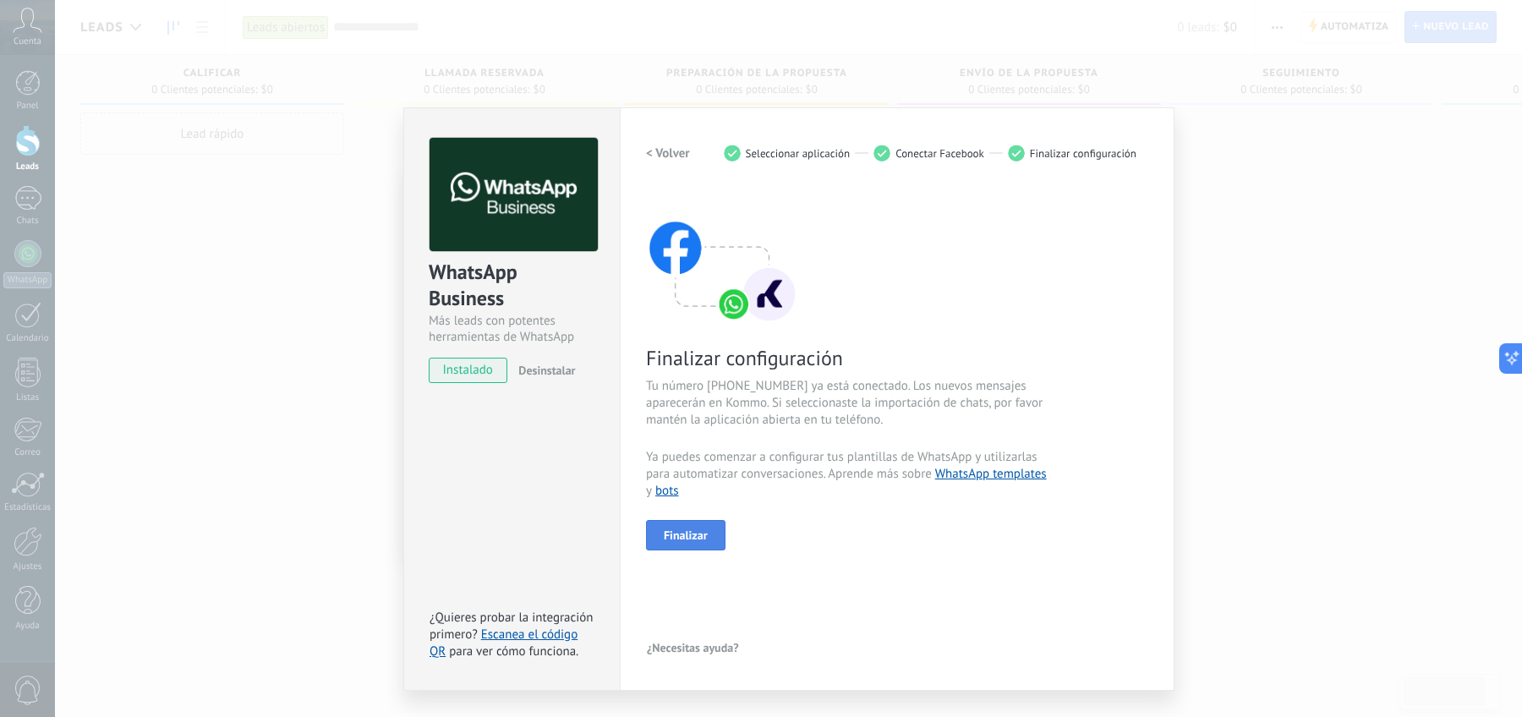
click at [694, 546] on button "Finalizar" at bounding box center [685, 535] width 79 height 30
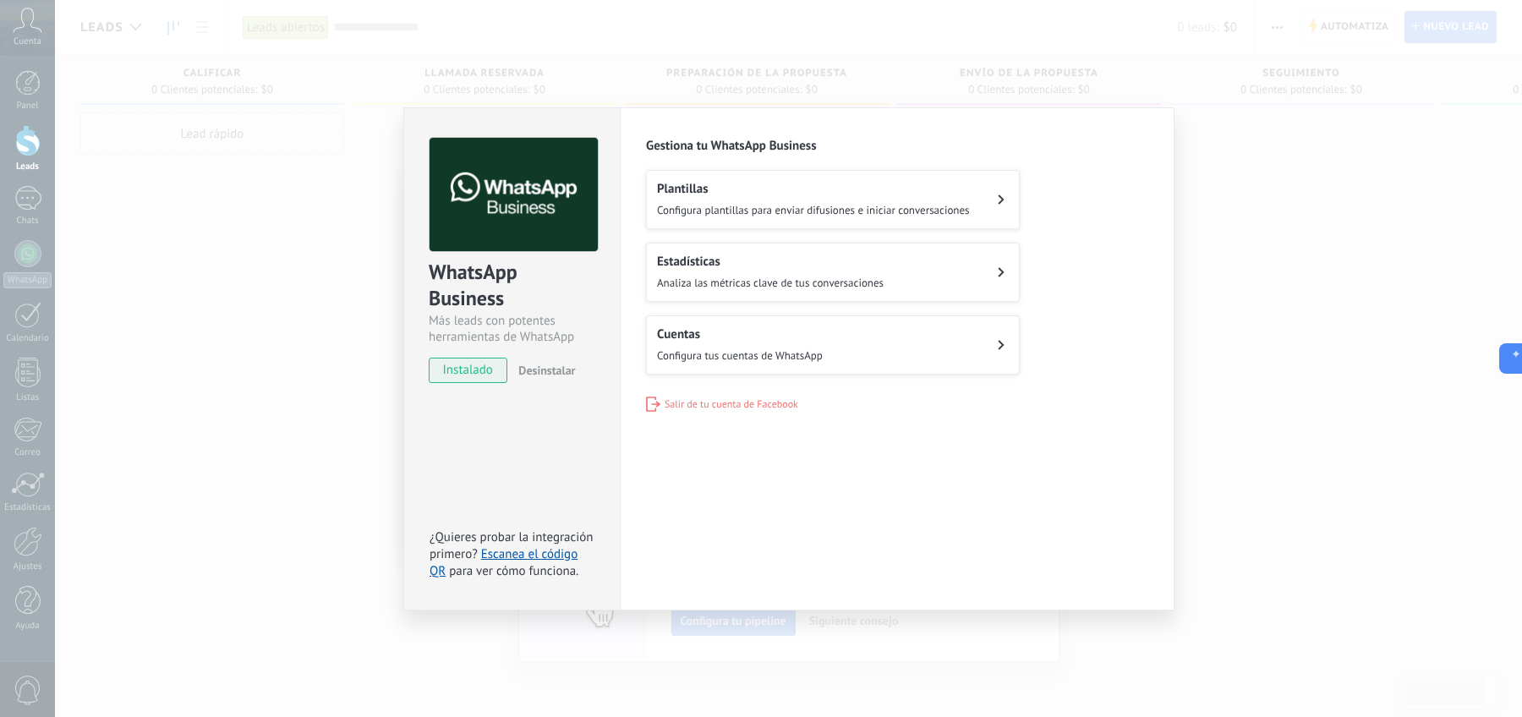
click at [774, 215] on span "Configura plantillas para enviar difusiones e iniciar conversaciones" at bounding box center [813, 210] width 313 height 14
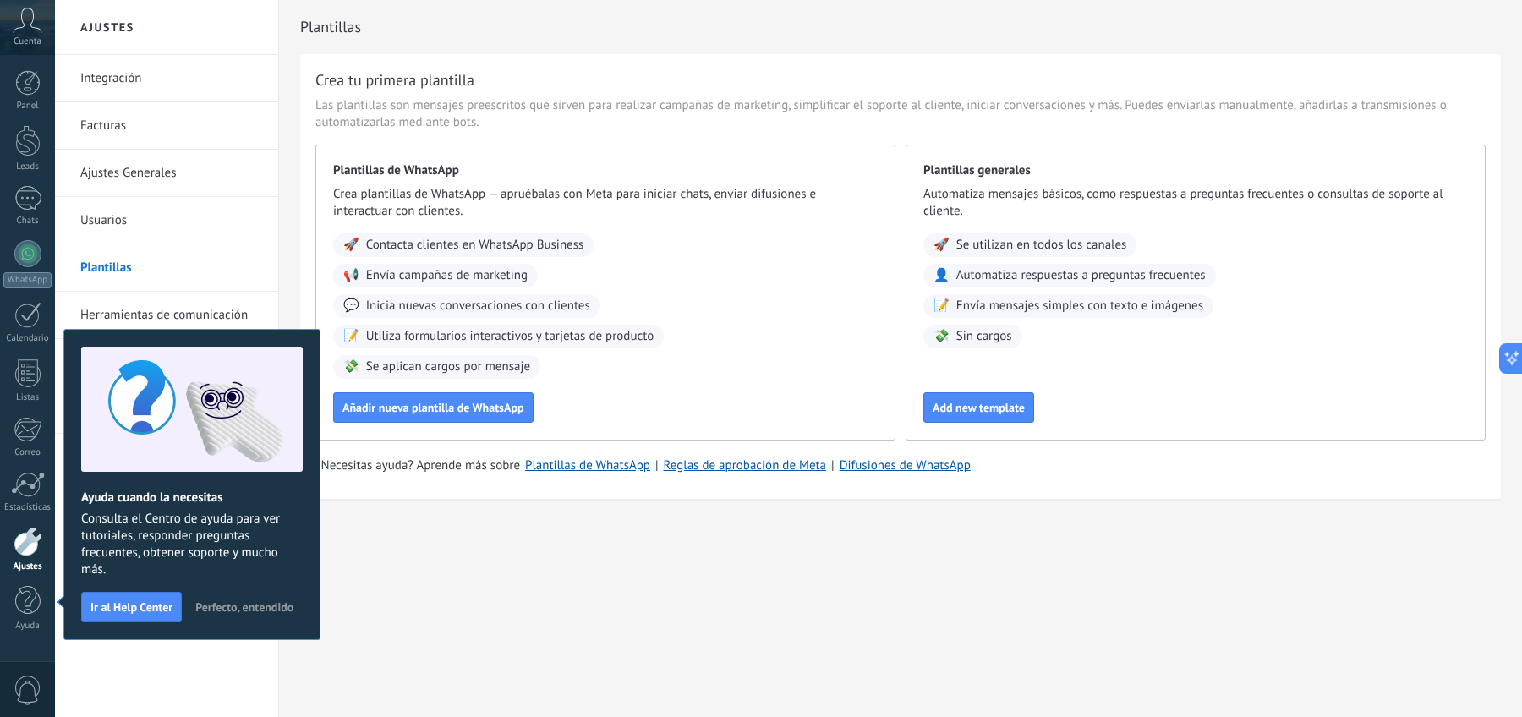
click at [254, 606] on span "Perfecto, entendido" at bounding box center [244, 607] width 98 height 12
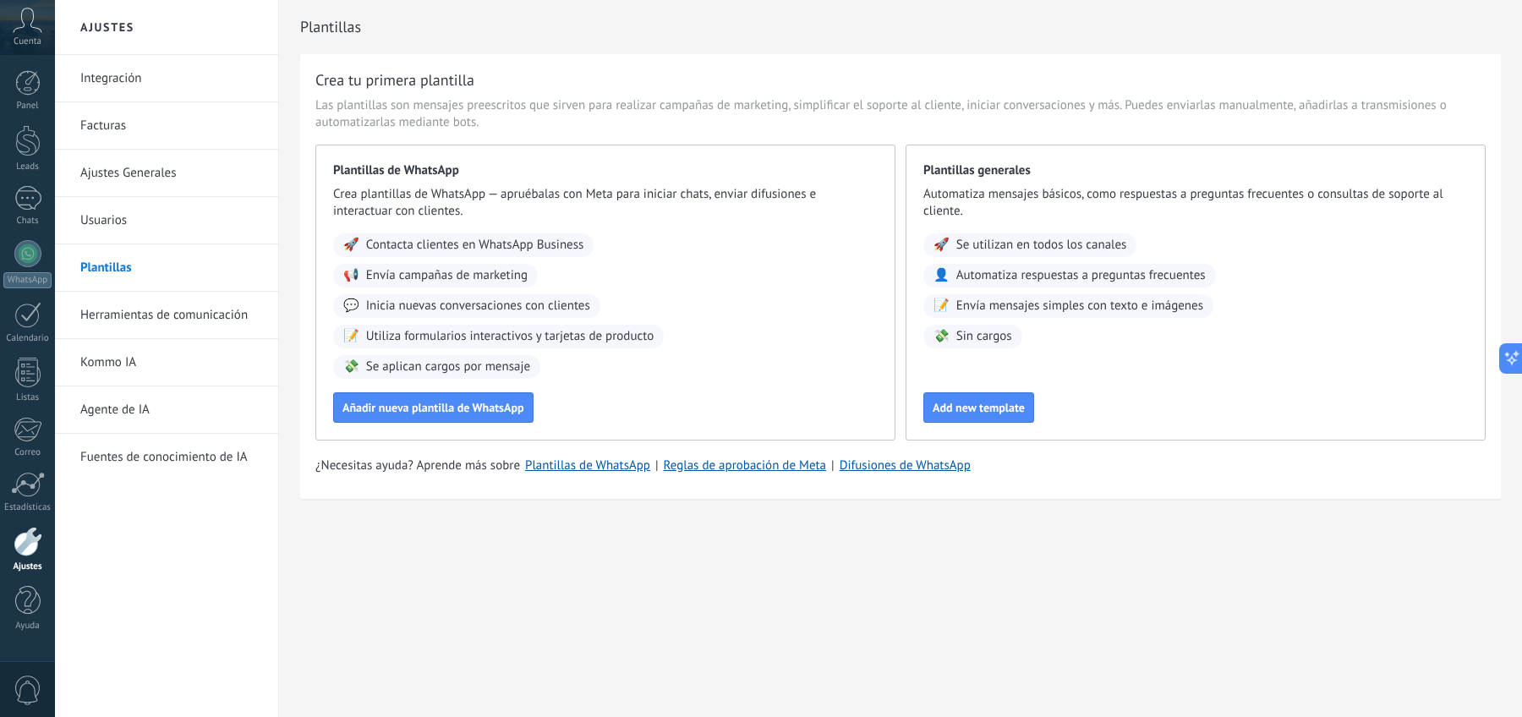
click at [30, 28] on icon at bounding box center [28, 20] width 30 height 25
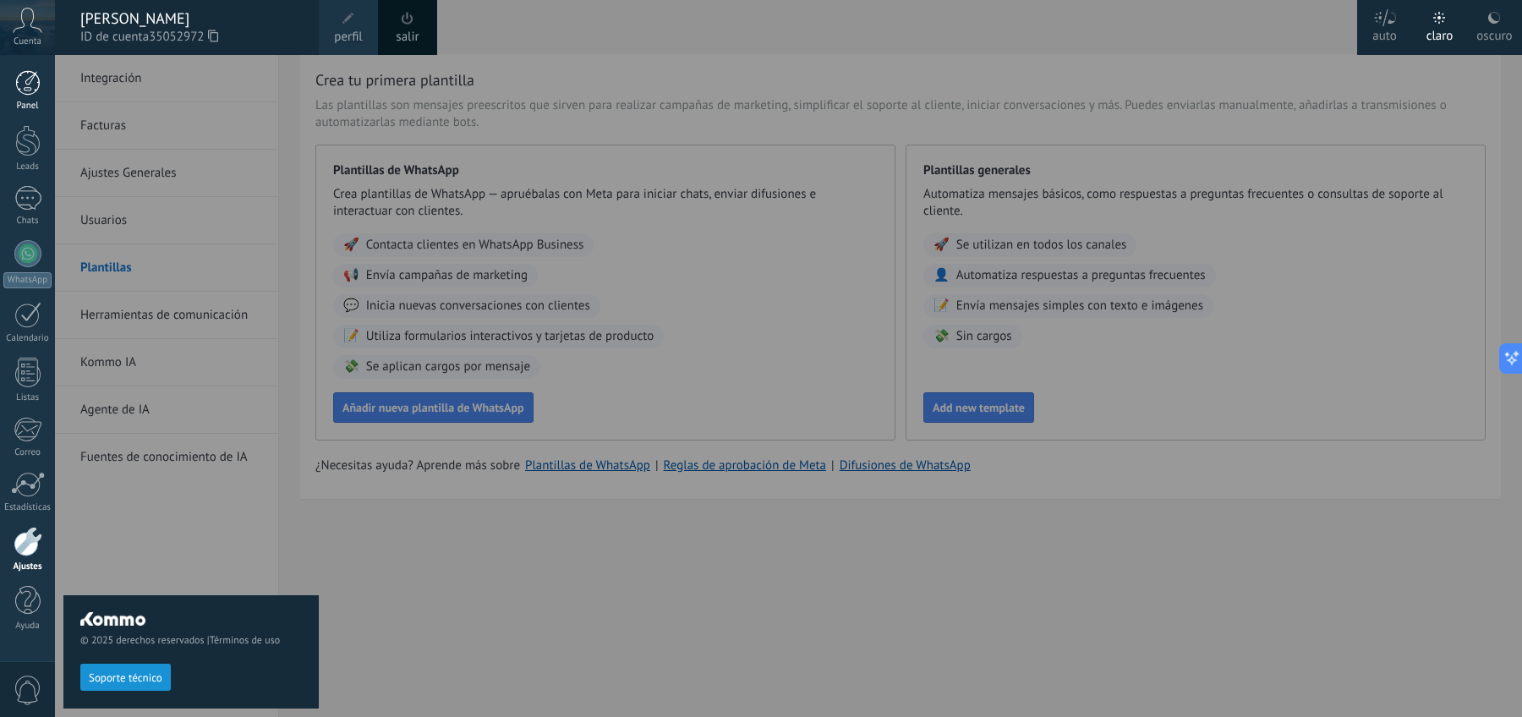
click at [39, 84] on div at bounding box center [27, 82] width 25 height 25
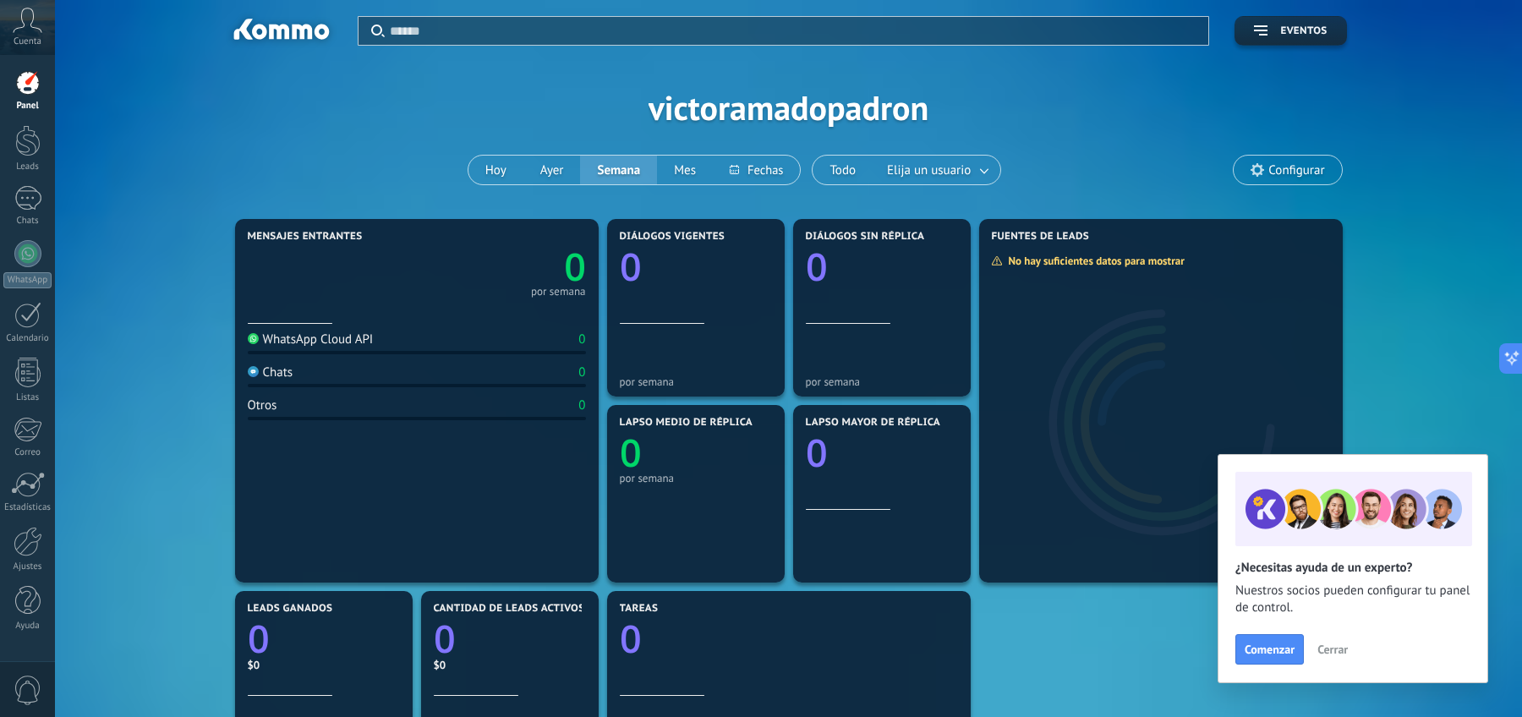
click at [1346, 167] on div "Aplicar Eventos victoramadopadron [DATE] [DATE] Semana Mes Todo Elija un usuari…" at bounding box center [788, 107] width 1416 height 215
click at [1327, 167] on span "Configurar" at bounding box center [1286, 170] width 107 height 29
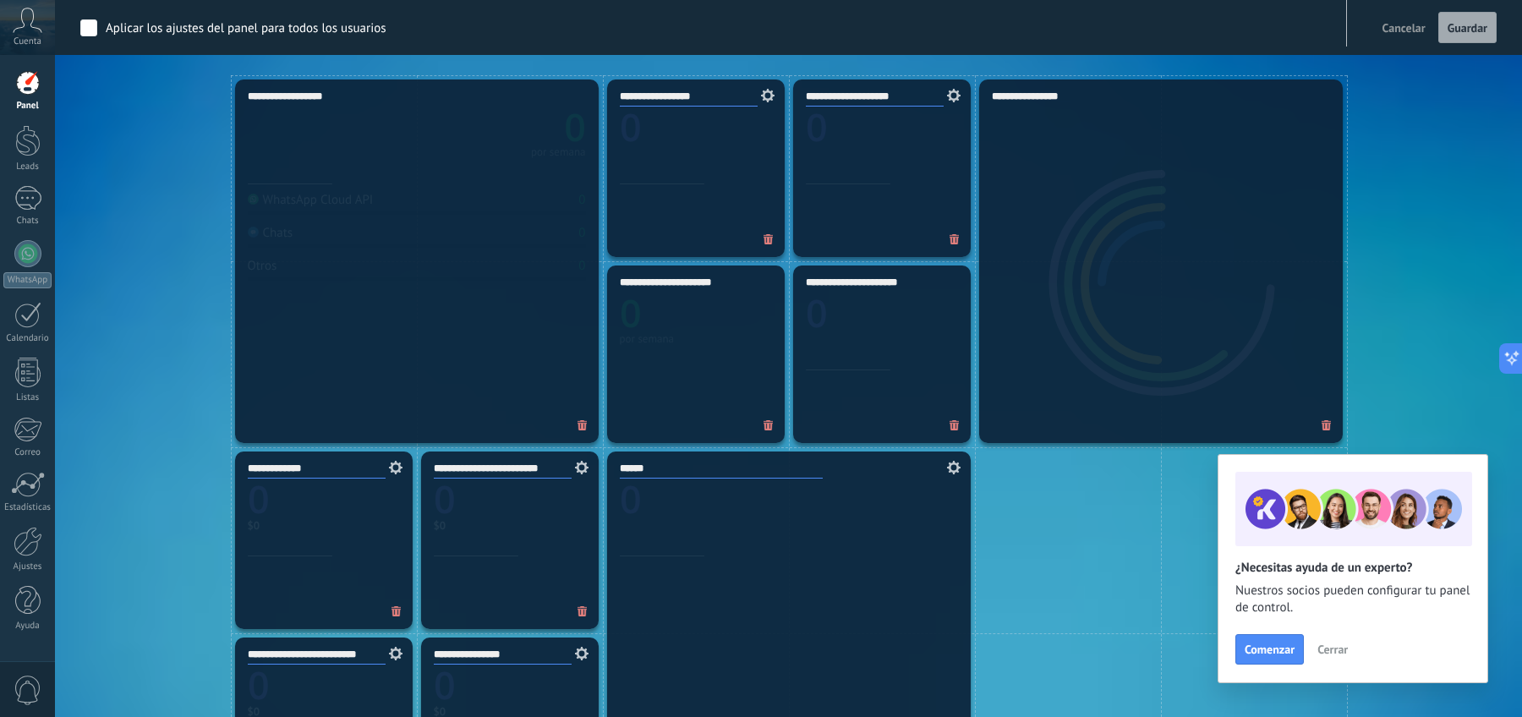
scroll to position [539, 0]
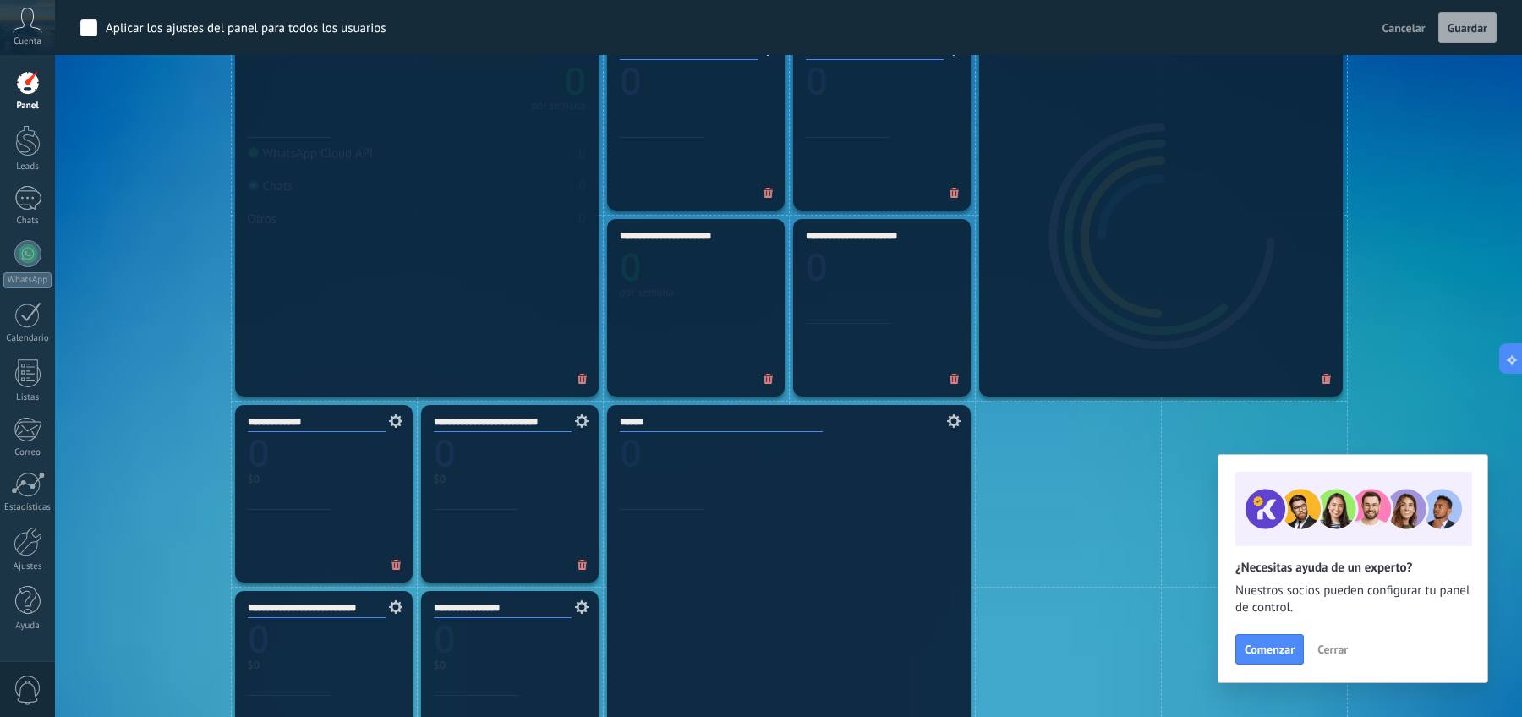
click at [1336, 654] on span "Cerrar" at bounding box center [1332, 649] width 30 height 12
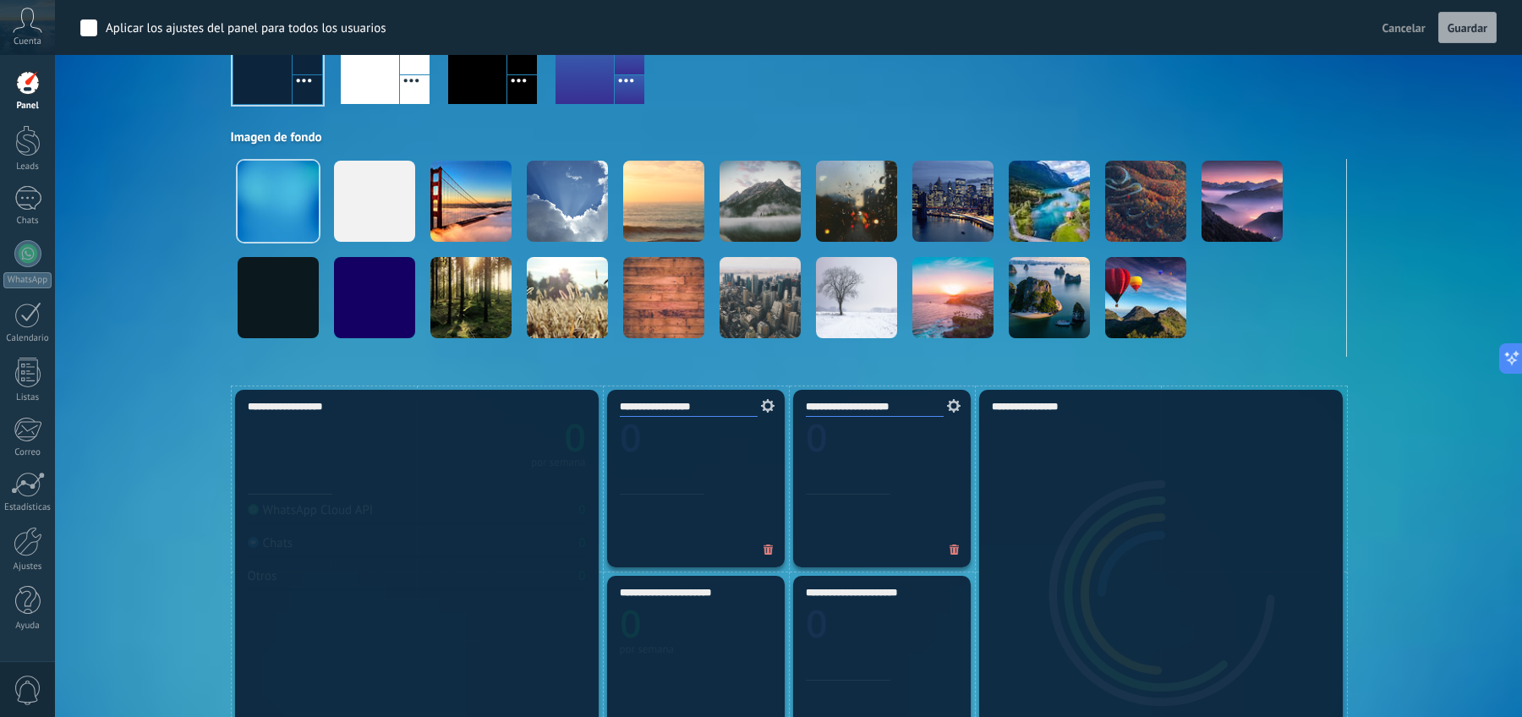
scroll to position [254, 0]
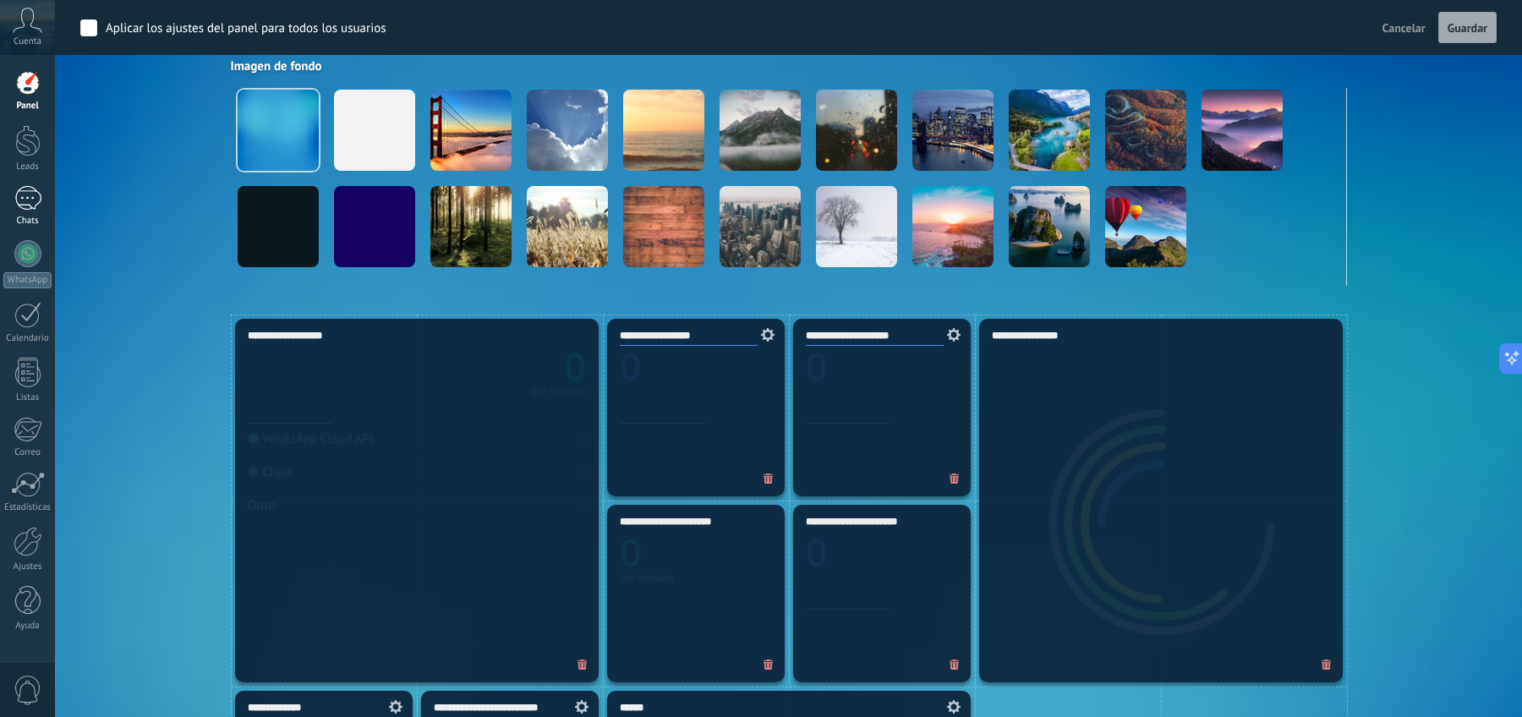
click at [25, 211] on link "Chats" at bounding box center [27, 206] width 55 height 41
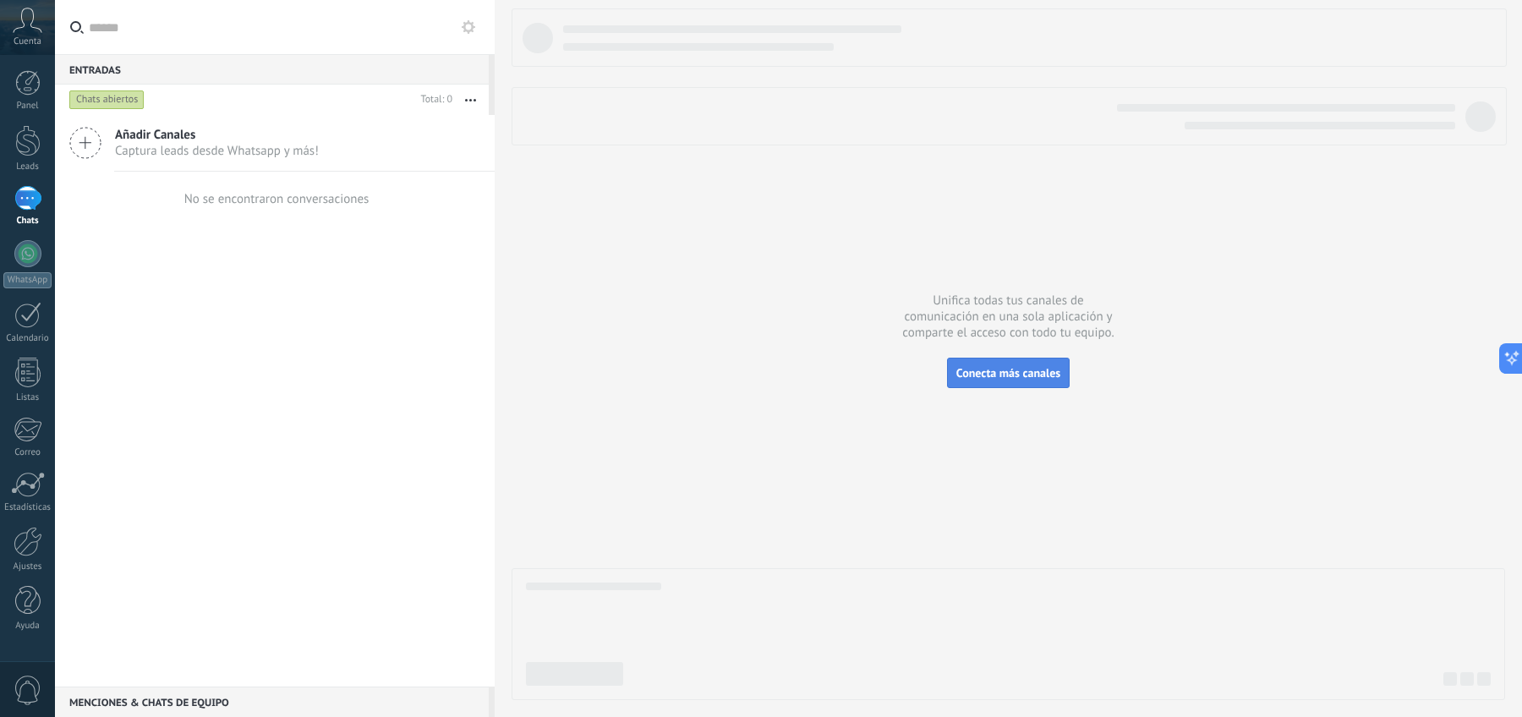
click at [982, 376] on span "Conecta más canales" at bounding box center [1008, 372] width 104 height 15
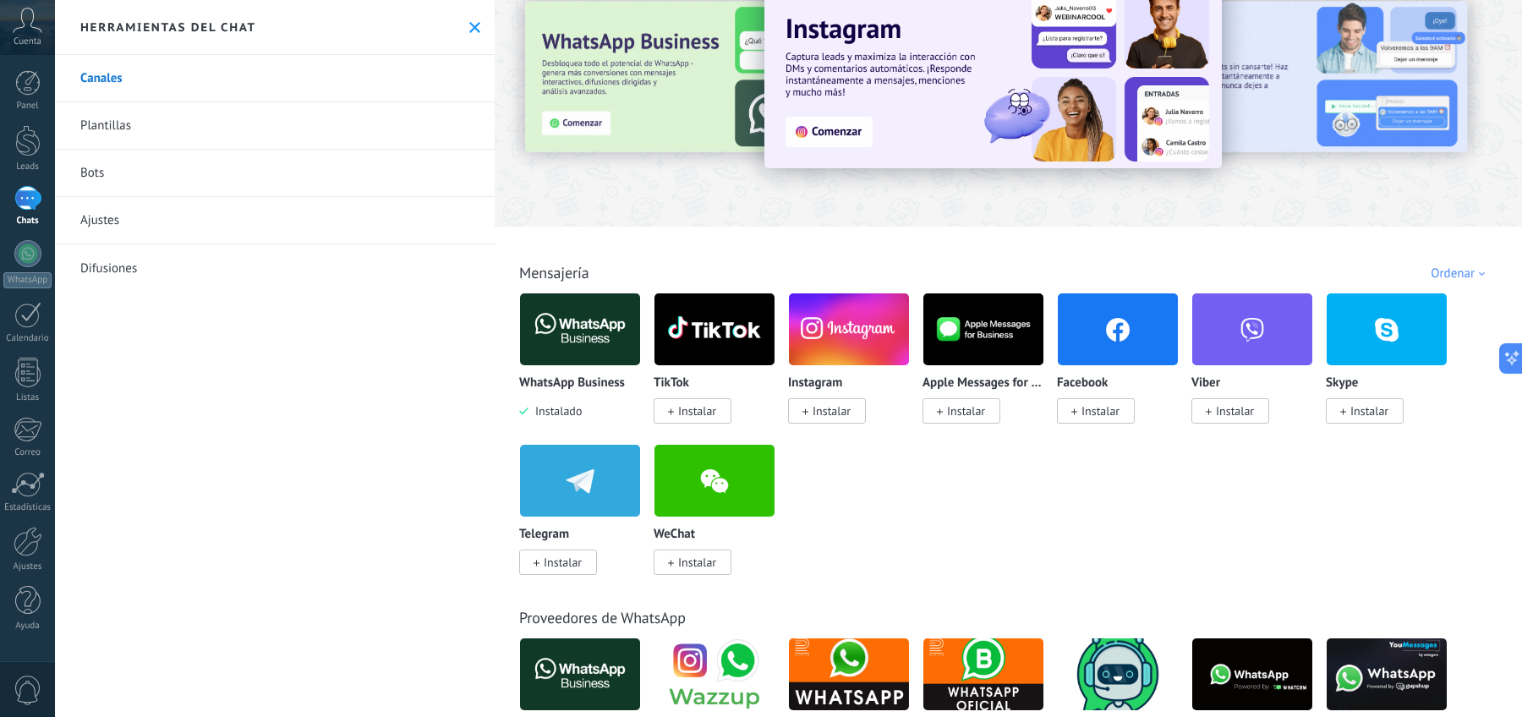
scroll to position [50, 0]
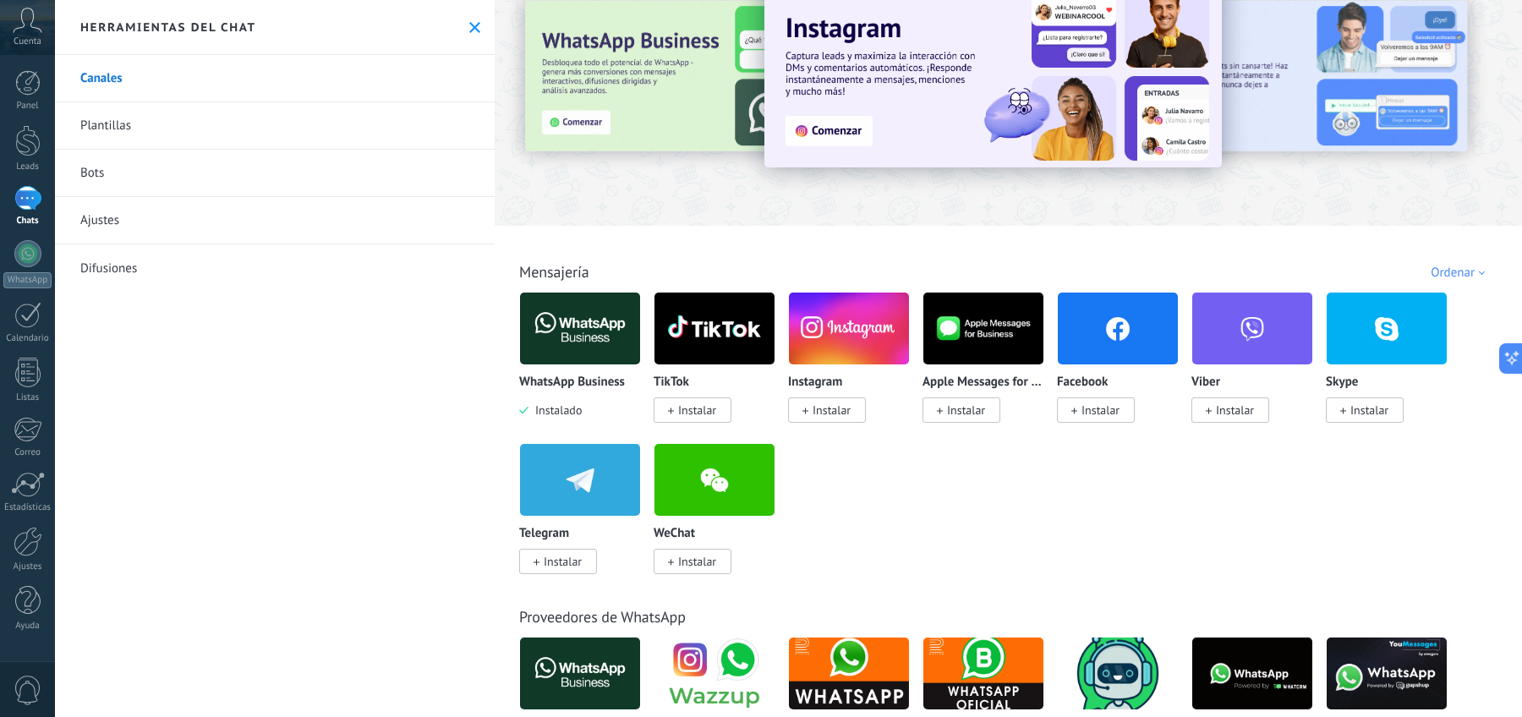
click at [829, 413] on span "Instalar" at bounding box center [831, 409] width 38 height 15
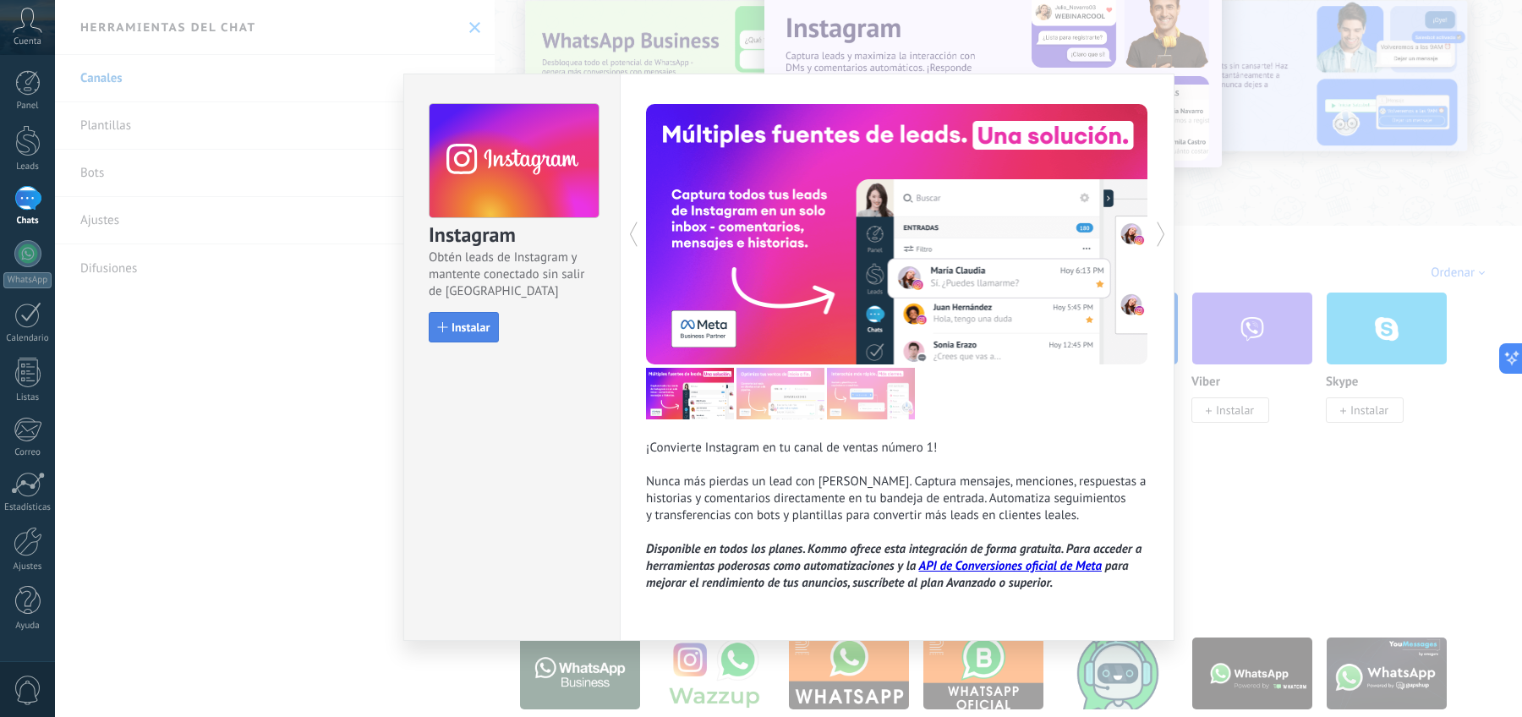
click at [468, 325] on span "Instalar" at bounding box center [470, 327] width 38 height 12
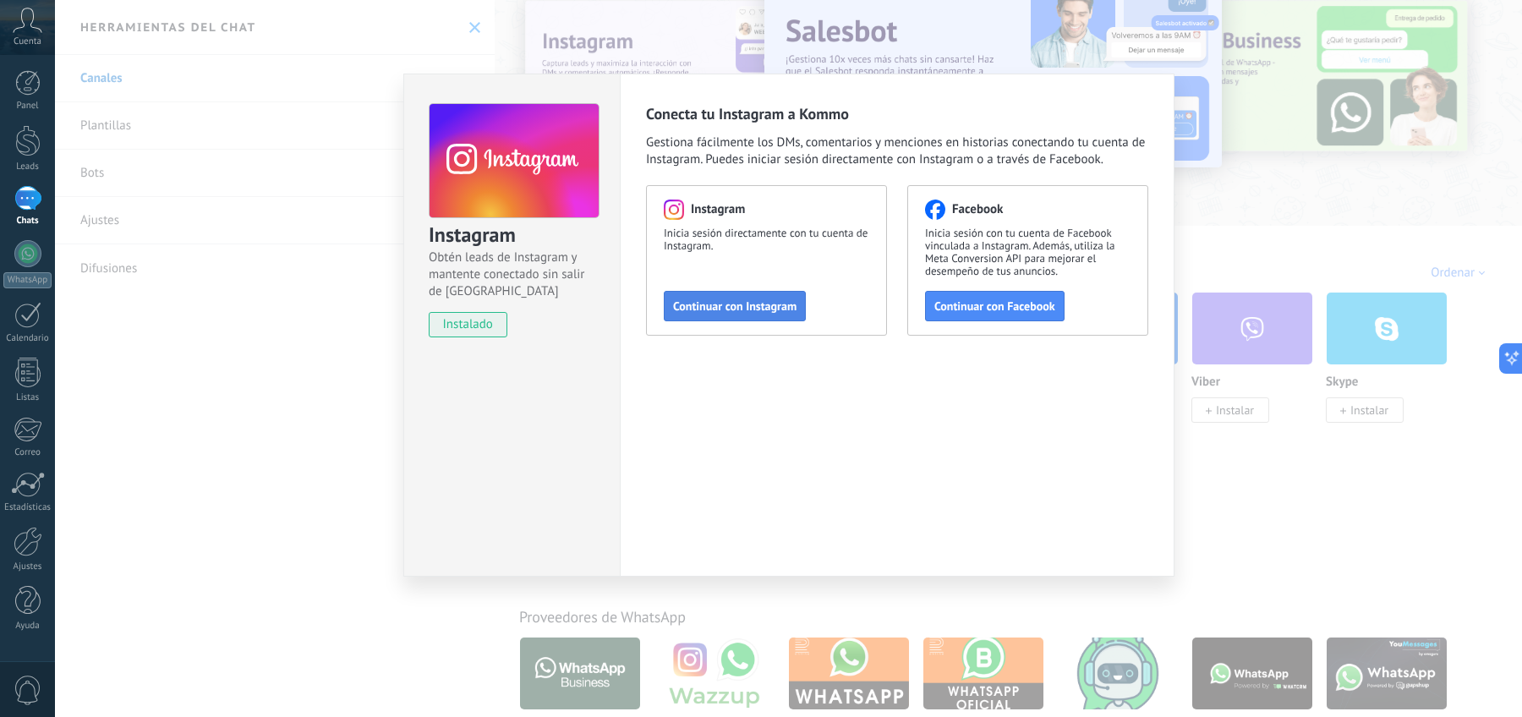
click at [766, 304] on span "Continuar con Instagram" at bounding box center [734, 306] width 123 height 12
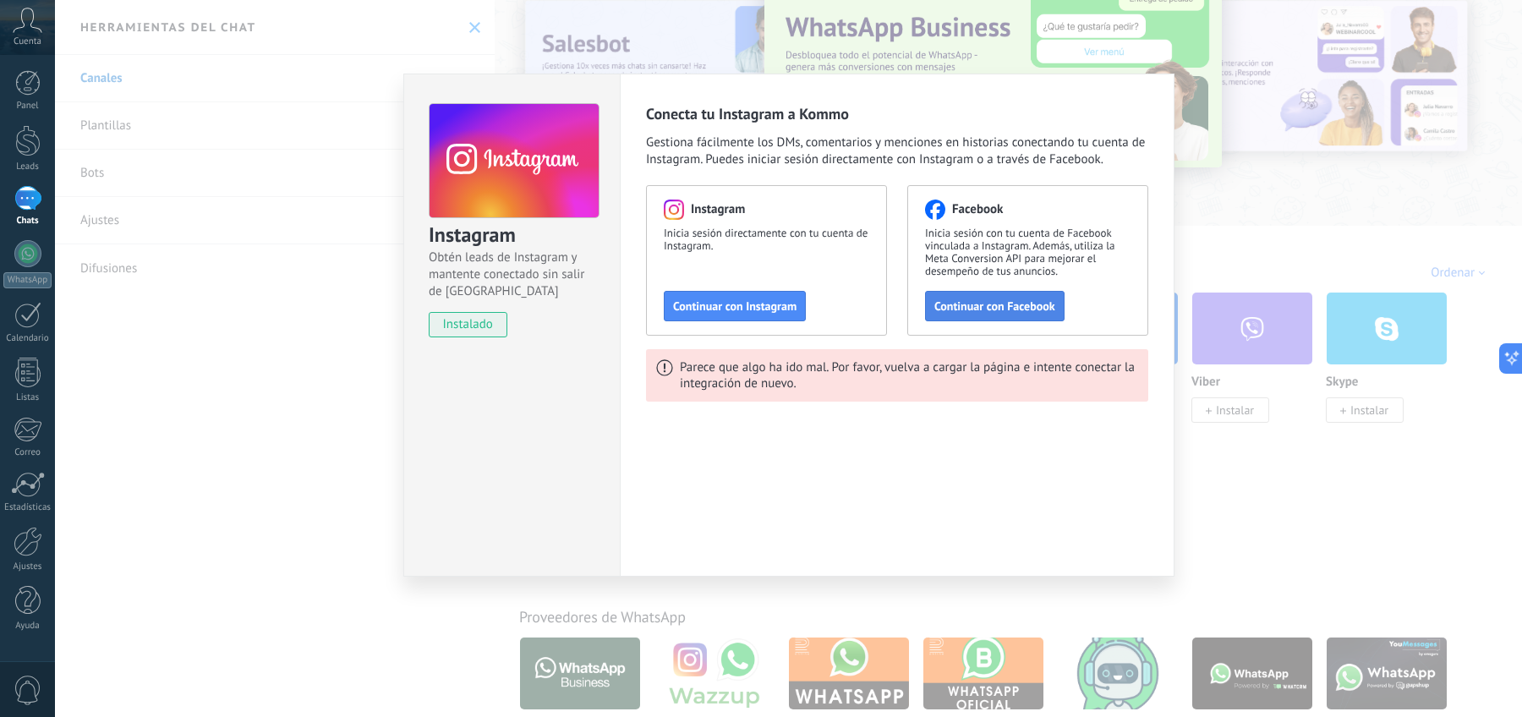
click at [976, 317] on button "Continuar con Facebook" at bounding box center [994, 306] width 139 height 30
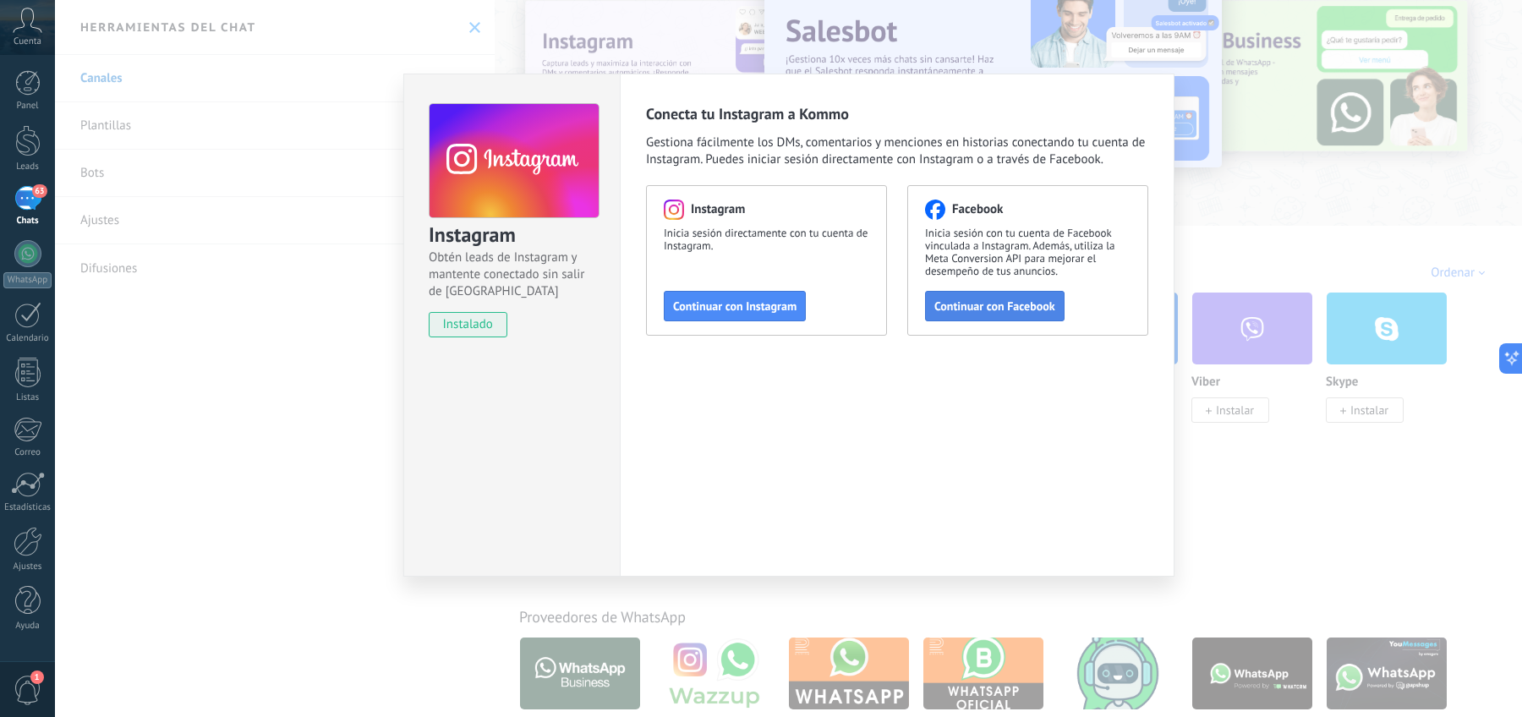
click at [988, 308] on span "Continuar con Facebook" at bounding box center [994, 306] width 121 height 12
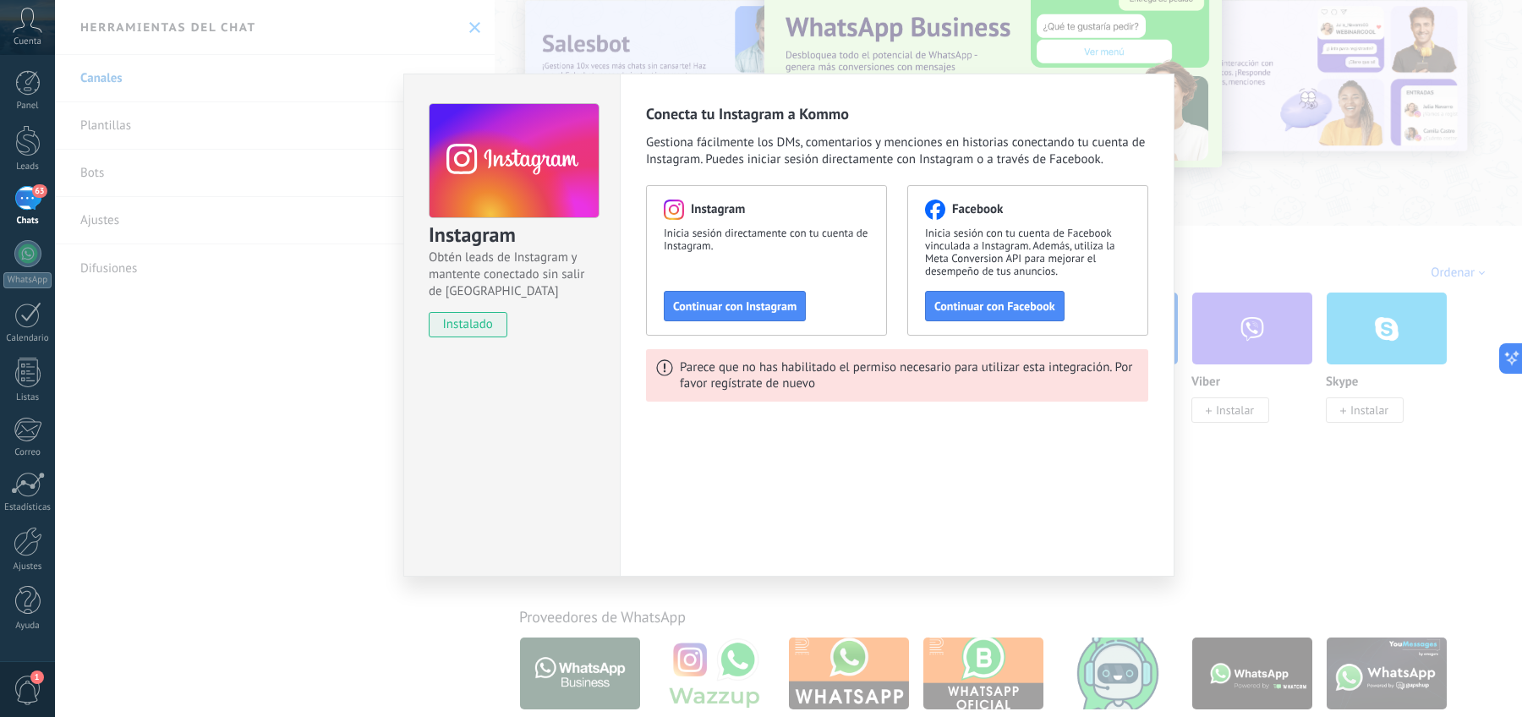
click at [834, 584] on div "Instagram Obtén leads de Instagram y mantente conectado sin salir de Kommo inst…" at bounding box center [788, 358] width 1467 height 717
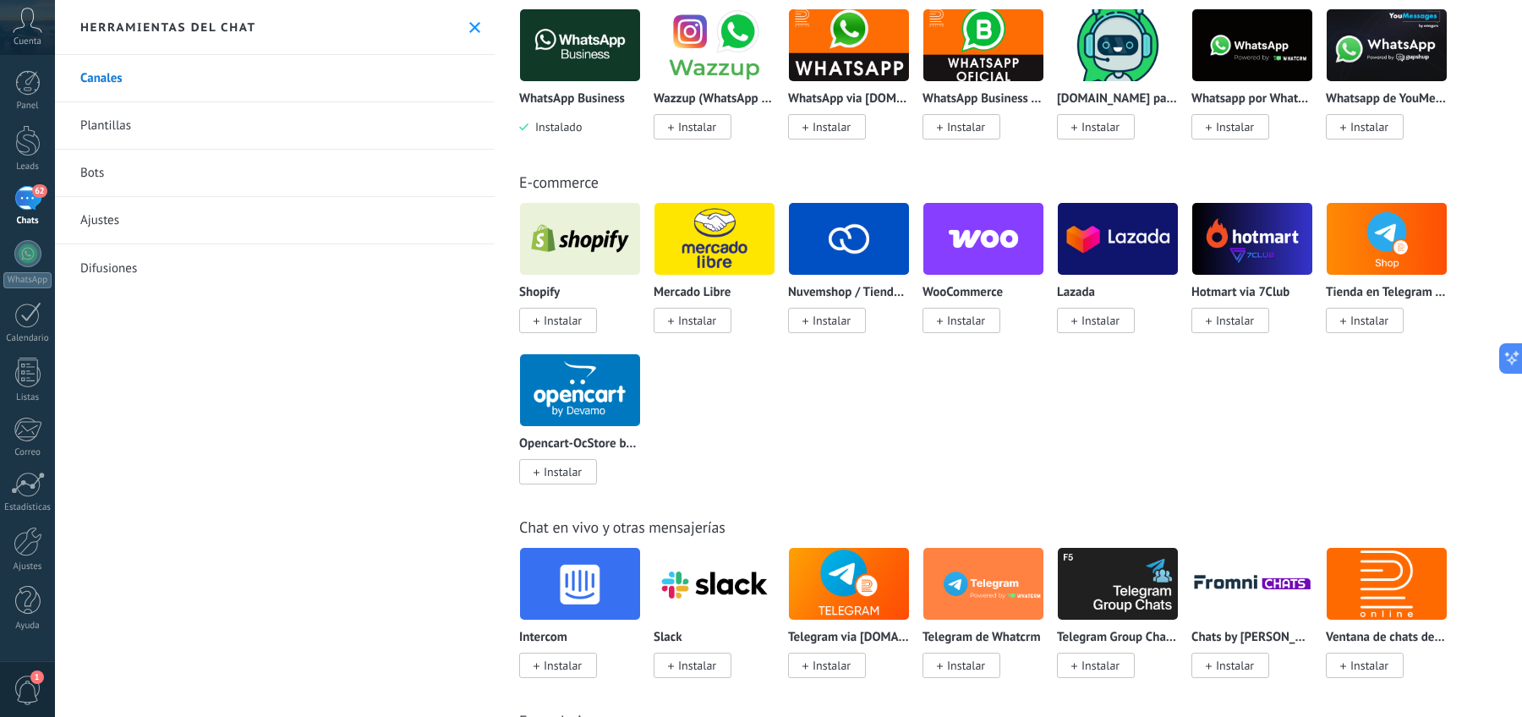
scroll to position [0, 0]
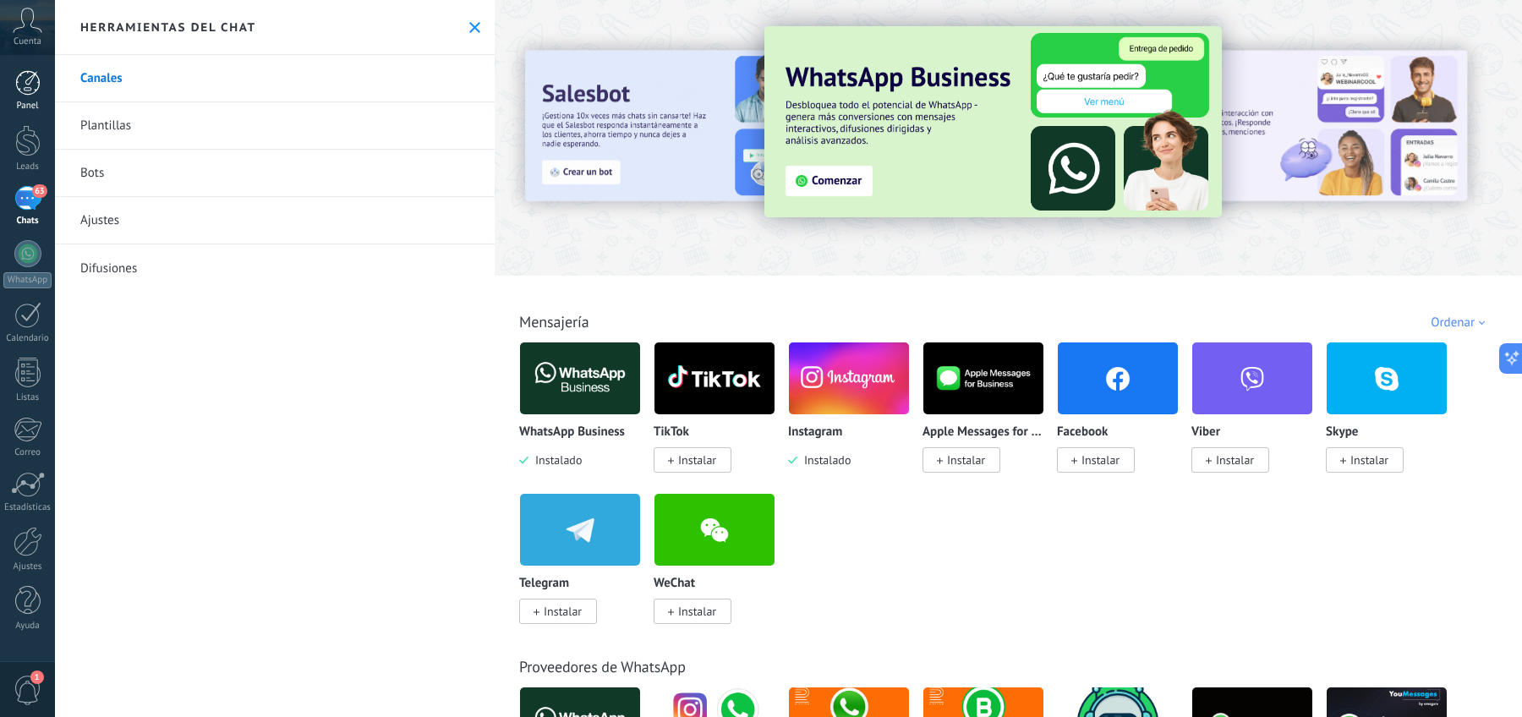
click at [29, 78] on div at bounding box center [27, 82] width 25 height 25
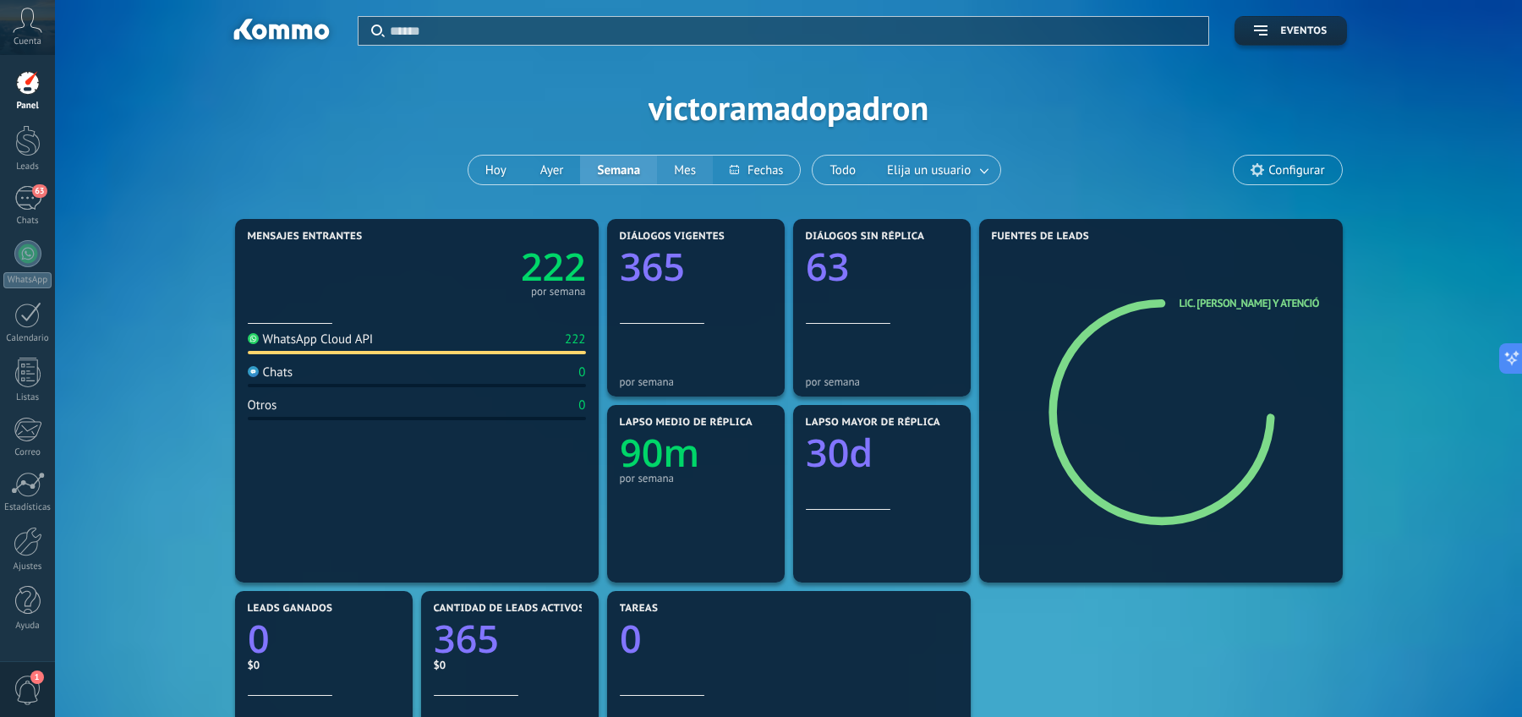
click at [675, 177] on button "Mes" at bounding box center [685, 170] width 56 height 29
click at [38, 201] on div "63" at bounding box center [27, 198] width 27 height 25
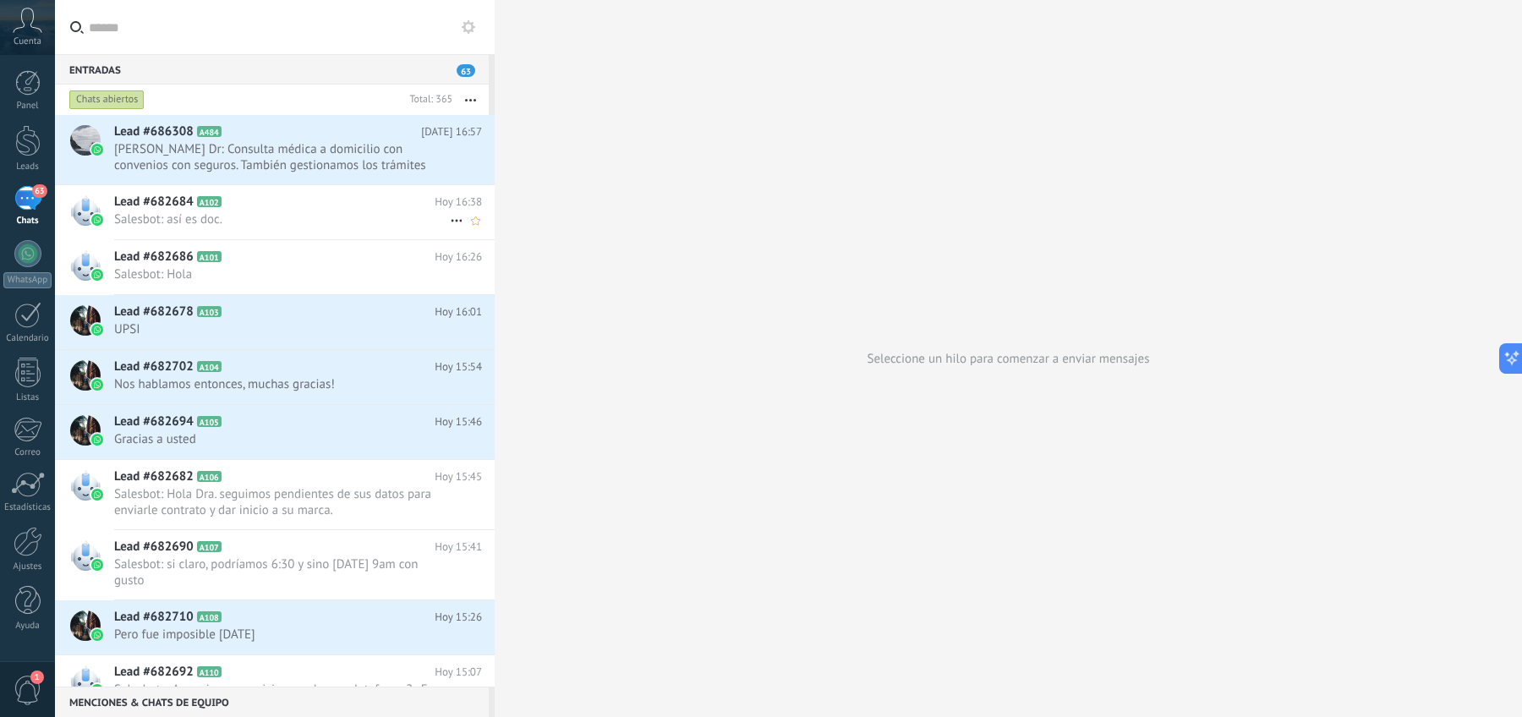
click at [317, 211] on span "Salesbot: así es doc." at bounding box center [282, 219] width 336 height 16
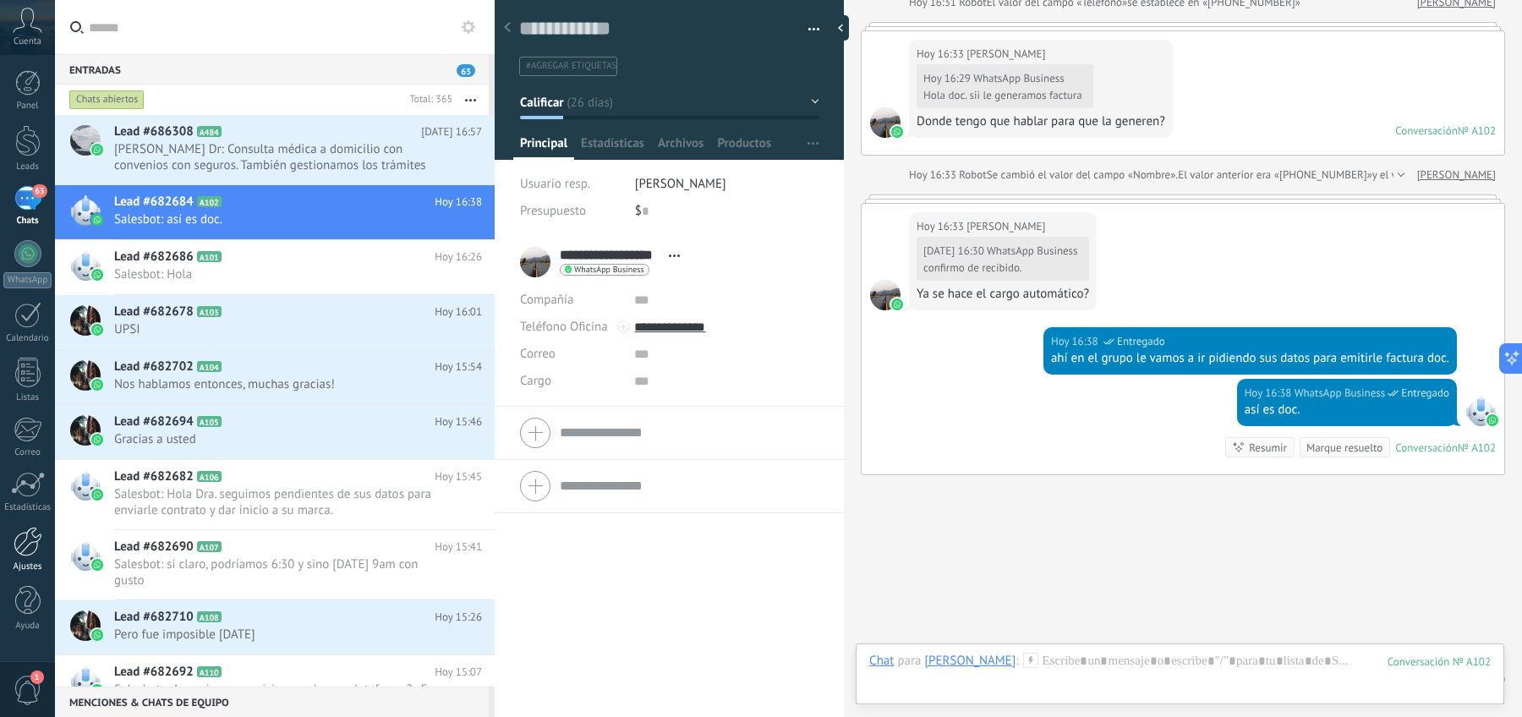
click at [30, 545] on div at bounding box center [28, 542] width 29 height 30
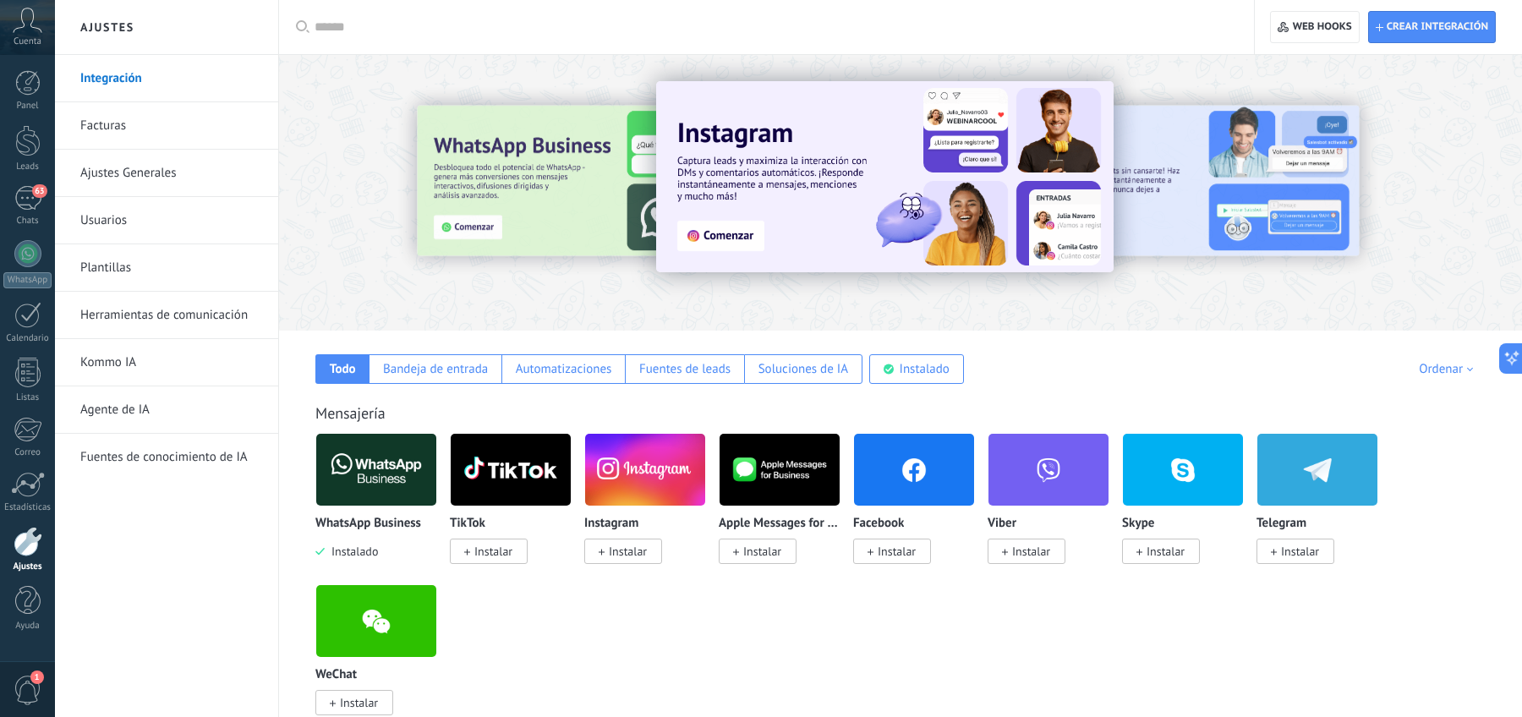
click at [135, 129] on link "Facturas" at bounding box center [170, 125] width 181 height 47
